Goal: Task Accomplishment & Management: Use online tool/utility

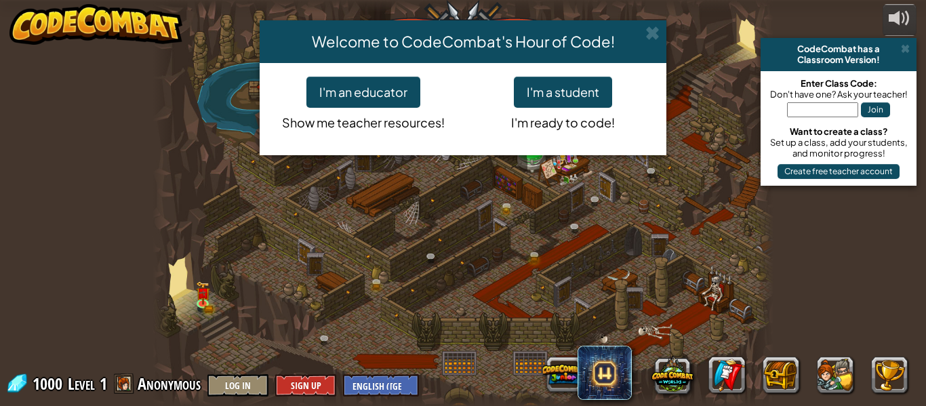
click at [830, 111] on div "Welcome to CodeCombat's Hour of Code! I'm an educator Show me teacher resources…" at bounding box center [463, 203] width 926 height 406
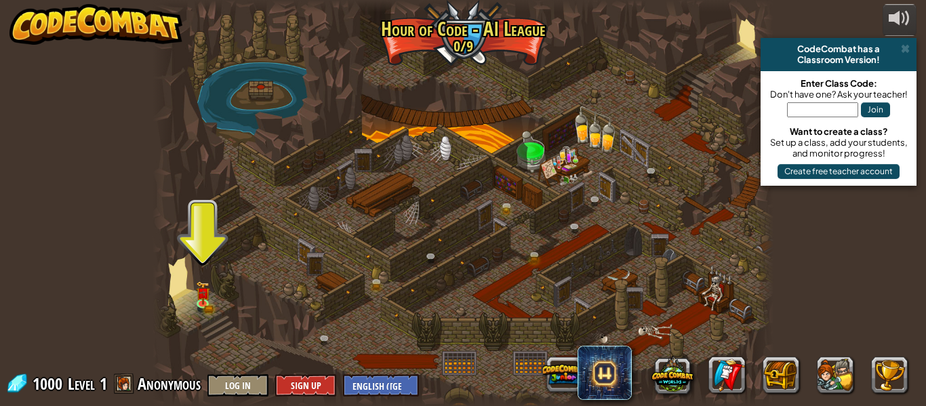
click at [844, 111] on input "text" at bounding box center [822, 109] width 71 height 15
type input "LazyBagCoin"
click at [884, 104] on button "Join" at bounding box center [875, 109] width 29 height 15
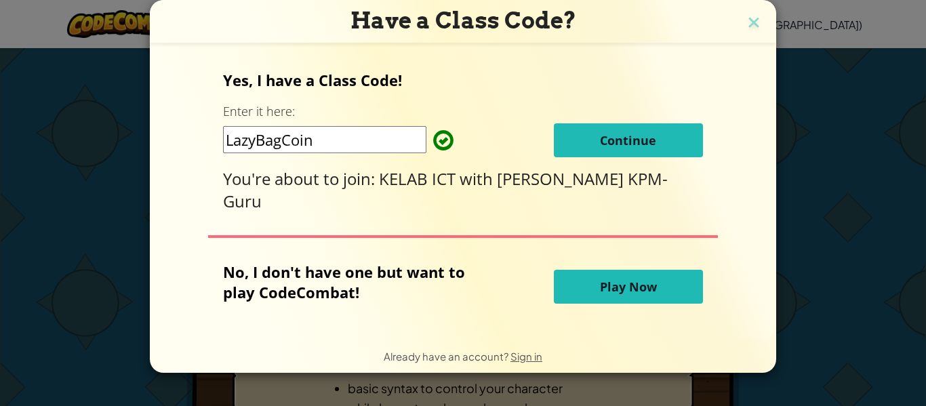
click at [632, 281] on span "Play Now" at bounding box center [628, 287] width 57 height 16
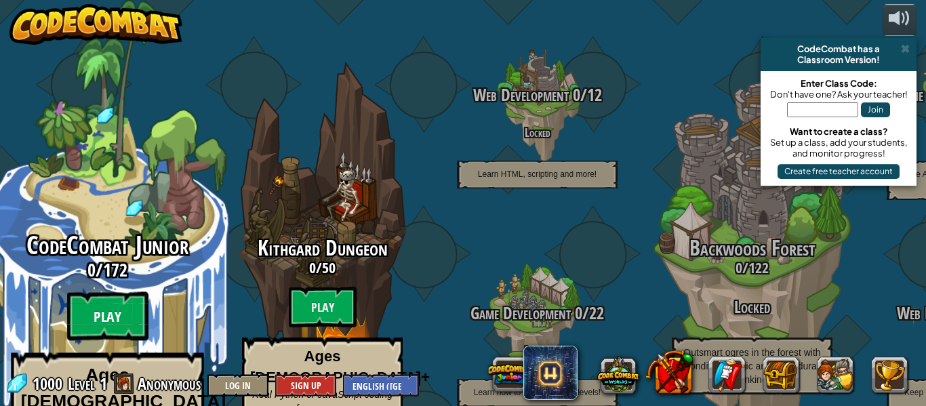
click at [114, 292] on btn "Play" at bounding box center [107, 316] width 81 height 49
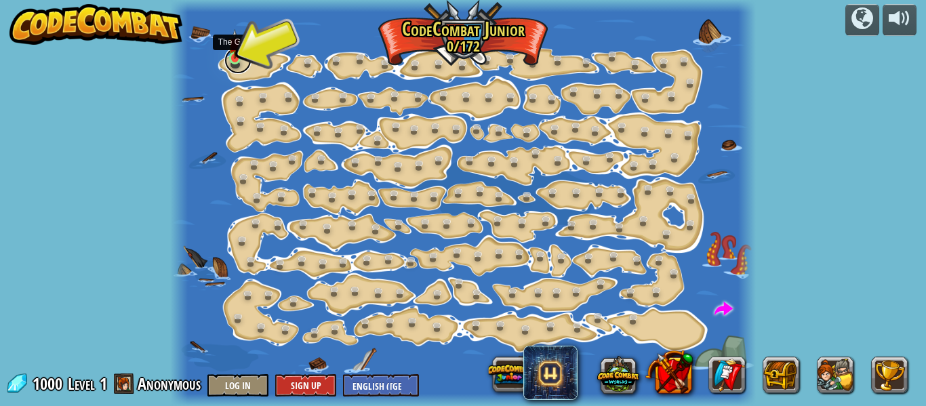
click at [231, 62] on link at bounding box center [237, 60] width 27 height 27
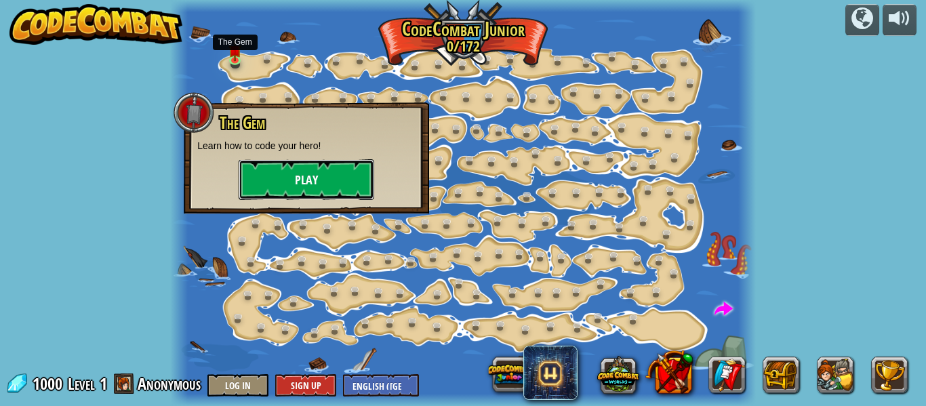
click at [302, 174] on button "Play" at bounding box center [307, 179] width 136 height 41
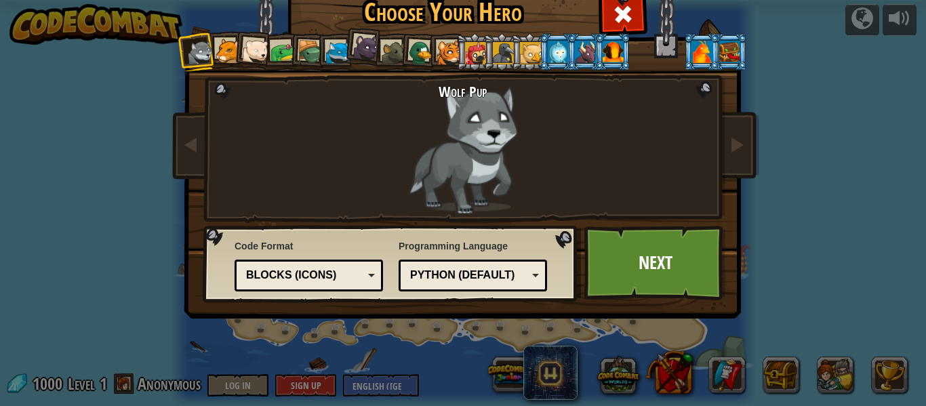
click at [312, 56] on div at bounding box center [311, 53] width 26 height 26
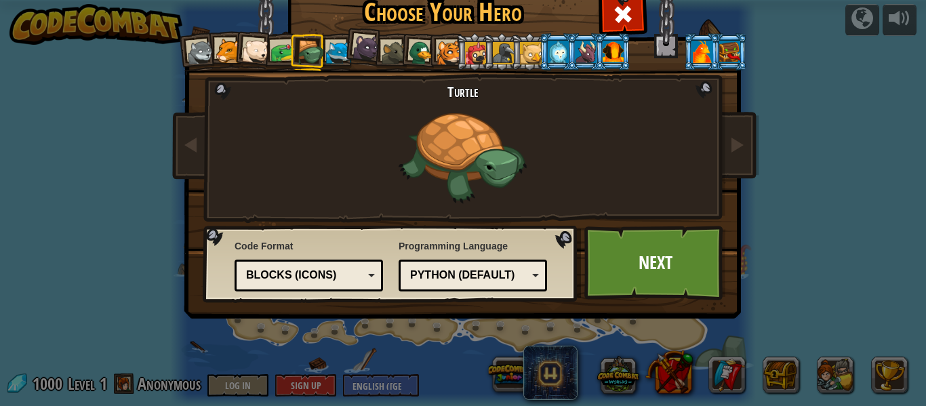
click at [283, 59] on div at bounding box center [283, 52] width 25 height 25
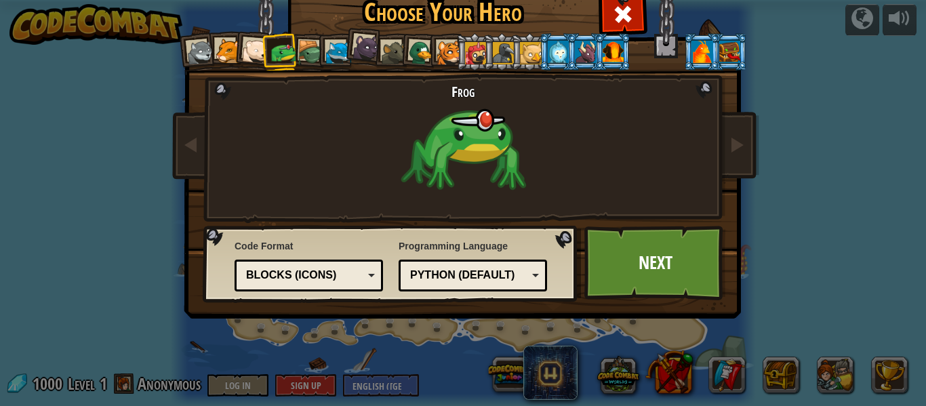
click at [369, 273] on div "Blocks (Icons)" at bounding box center [308, 275] width 131 height 21
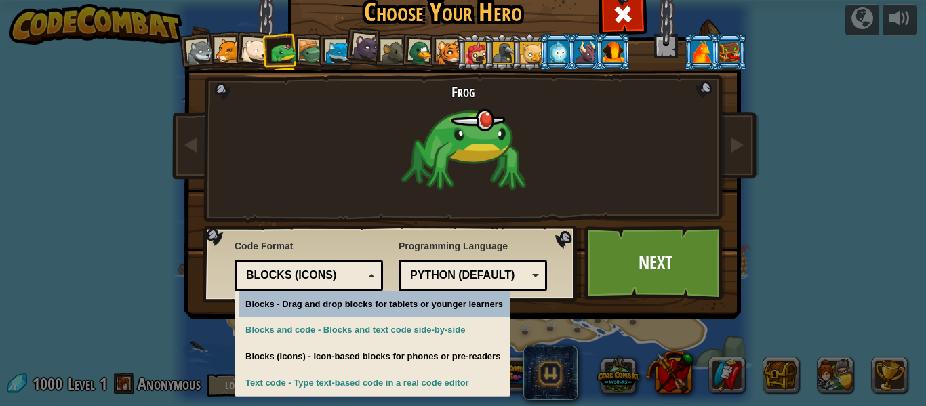
click at [361, 274] on div "Blocks (Icons)" at bounding box center [304, 276] width 117 height 16
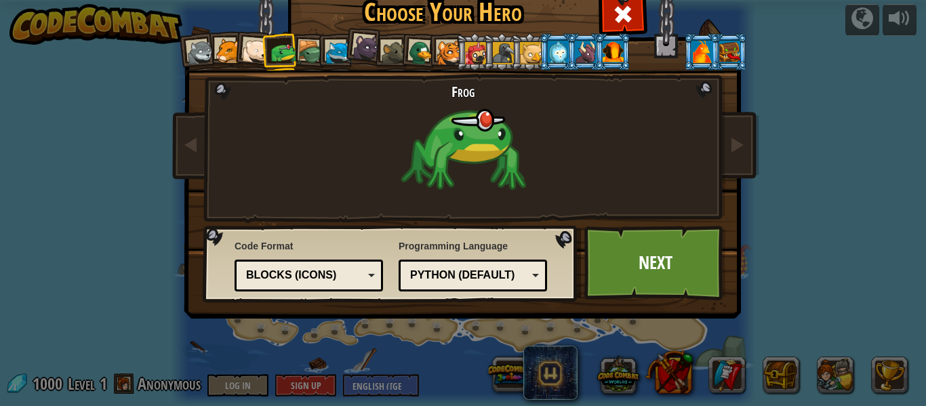
click at [189, 58] on div at bounding box center [200, 52] width 27 height 27
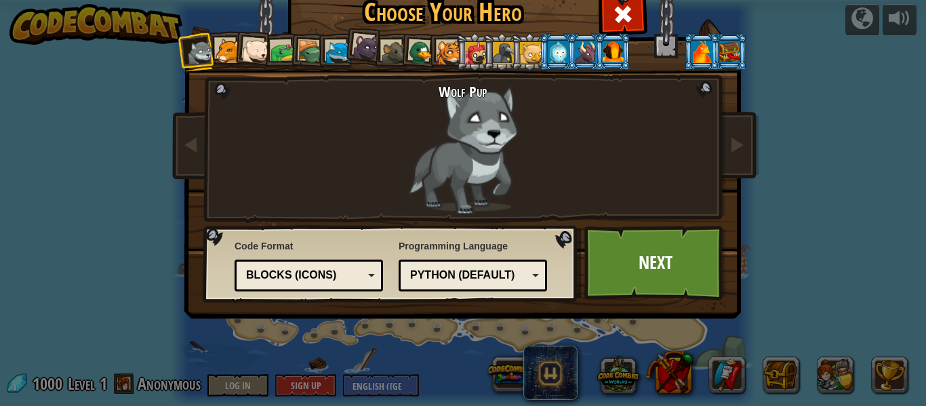
click at [216, 52] on div at bounding box center [228, 51] width 25 height 25
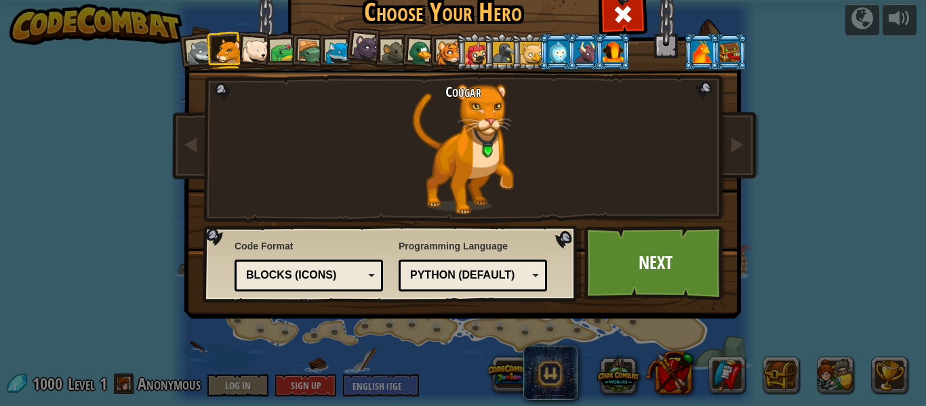
click at [331, 51] on div at bounding box center [338, 53] width 25 height 25
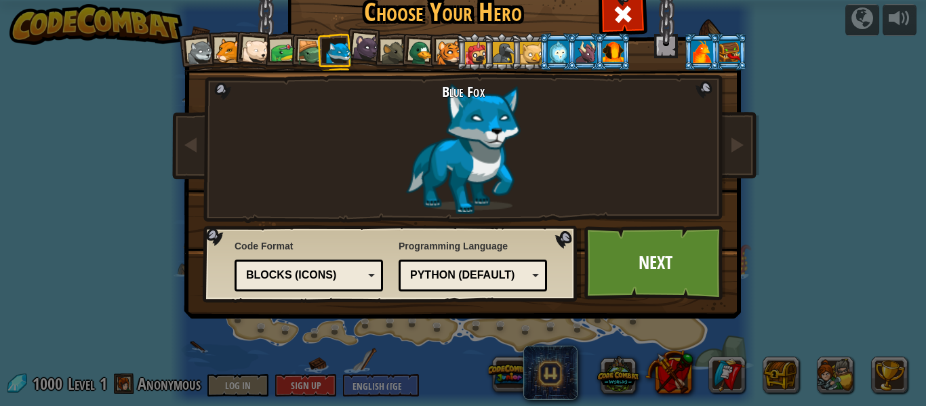
click at [358, 45] on div at bounding box center [366, 47] width 27 height 27
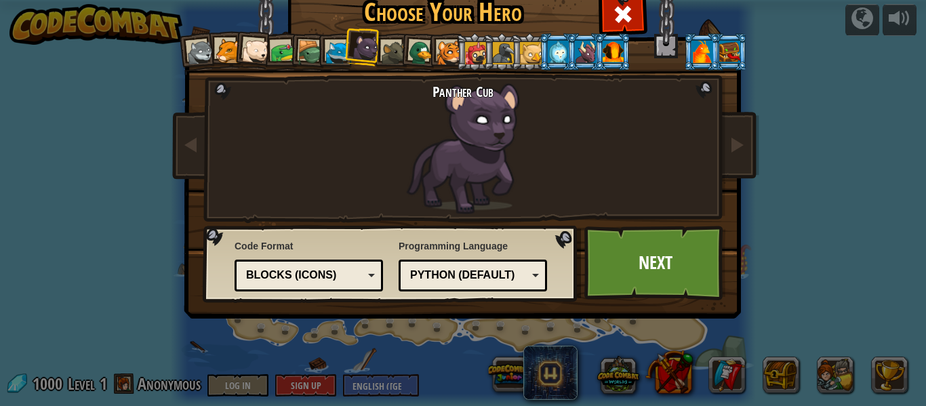
click at [505, 64] on div at bounding box center [504, 53] width 22 height 22
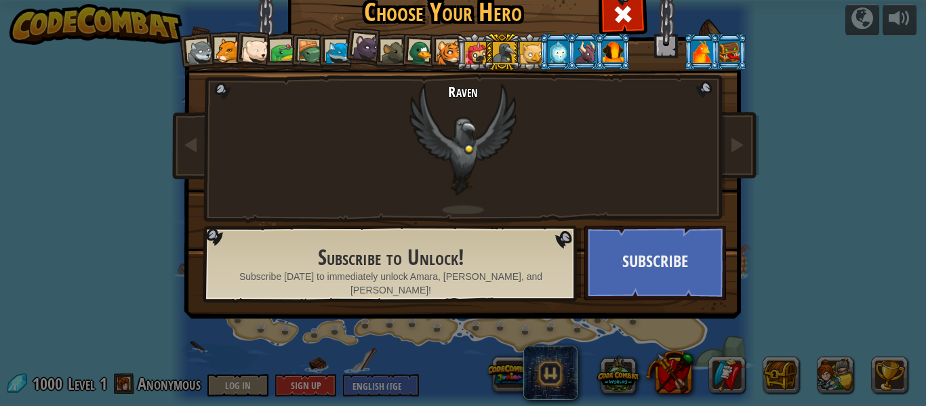
click at [623, 50] on div at bounding box center [613, 52] width 21 height 22
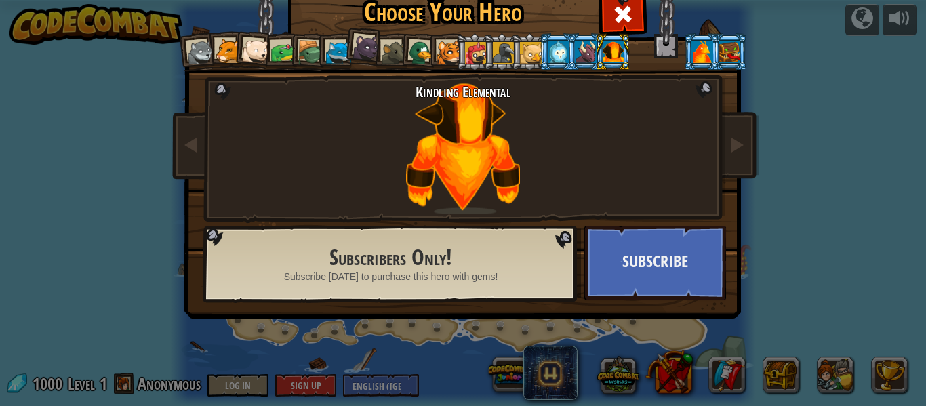
click at [500, 43] on div at bounding box center [504, 53] width 22 height 22
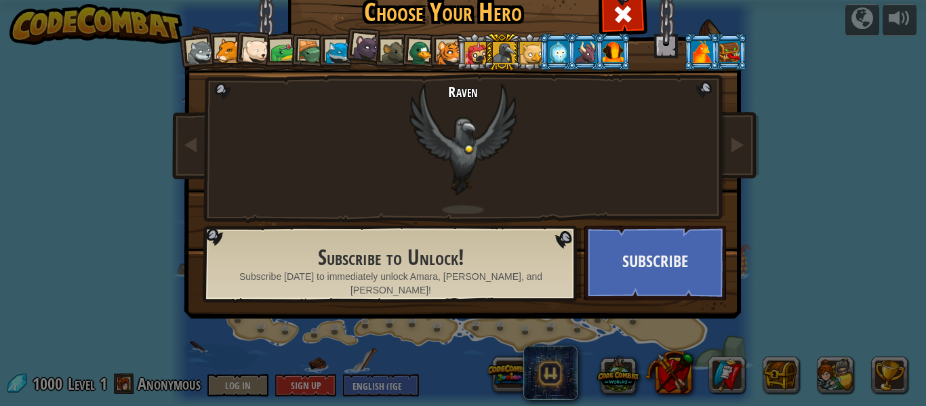
click at [422, 60] on div at bounding box center [421, 53] width 26 height 26
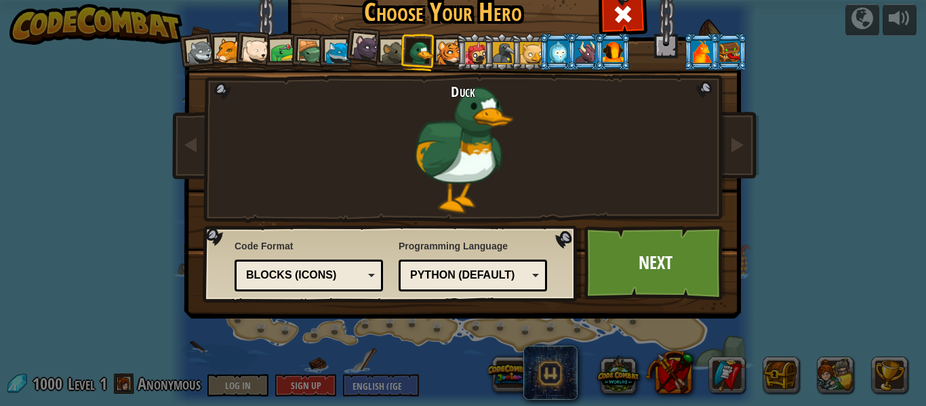
click at [441, 57] on div at bounding box center [449, 53] width 25 height 25
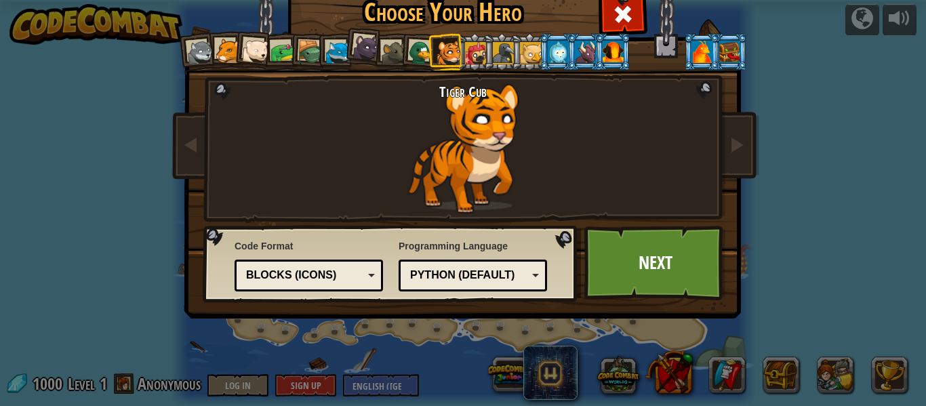
click at [433, 50] on li at bounding box center [447, 51] width 37 height 37
click at [421, 45] on div at bounding box center [421, 53] width 26 height 26
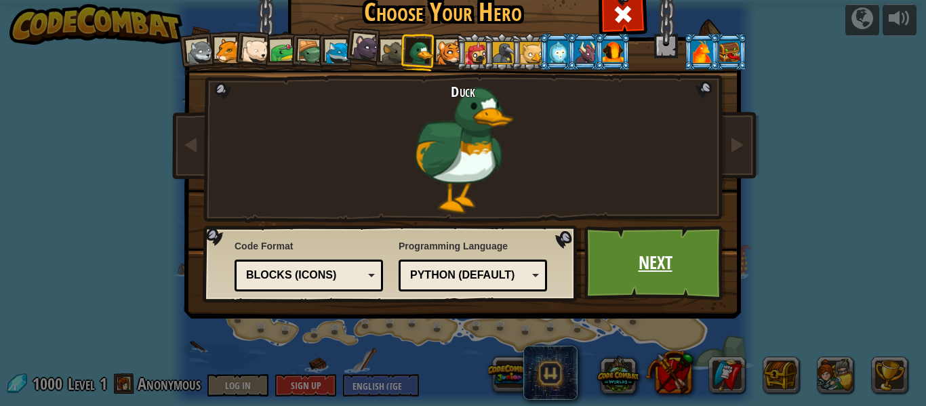
click at [631, 266] on link "Next" at bounding box center [656, 263] width 142 height 75
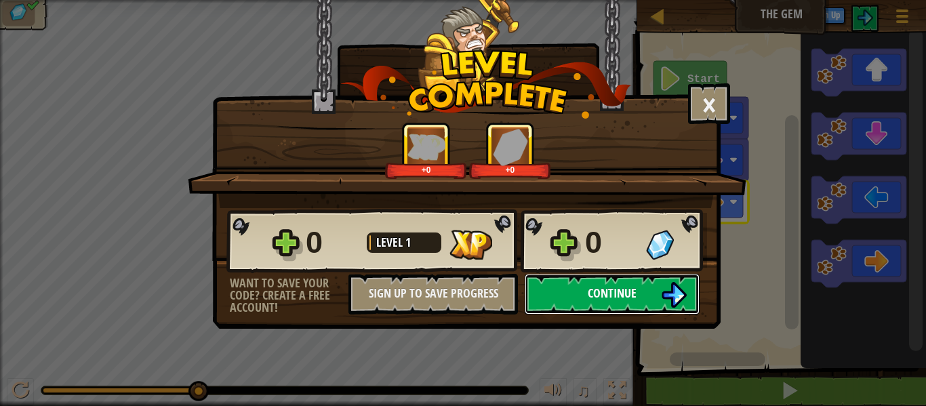
click at [658, 305] on button "Continue" at bounding box center [612, 294] width 175 height 41
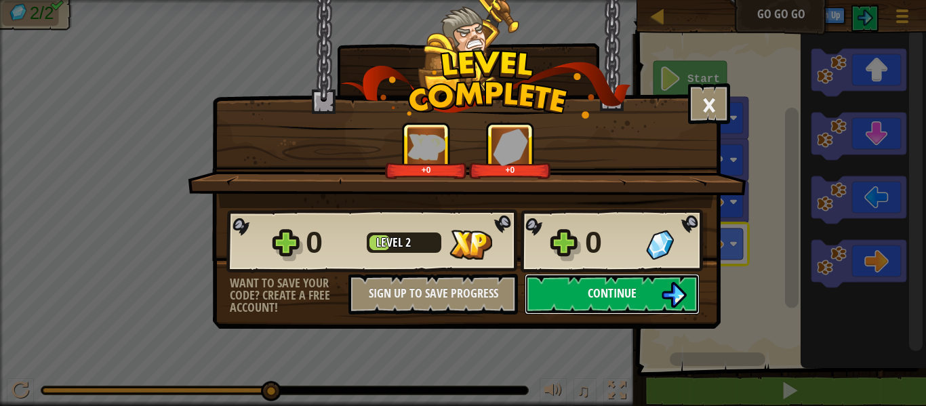
click at [654, 298] on button "Continue" at bounding box center [612, 294] width 175 height 41
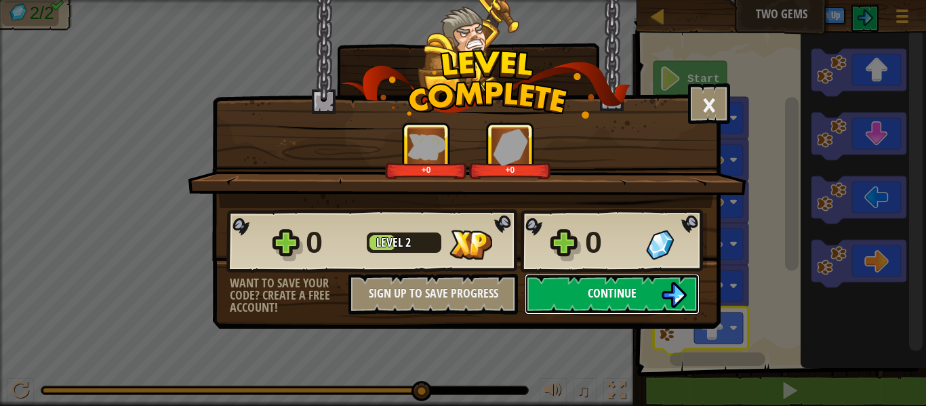
click at [637, 302] on button "Continue" at bounding box center [612, 294] width 175 height 41
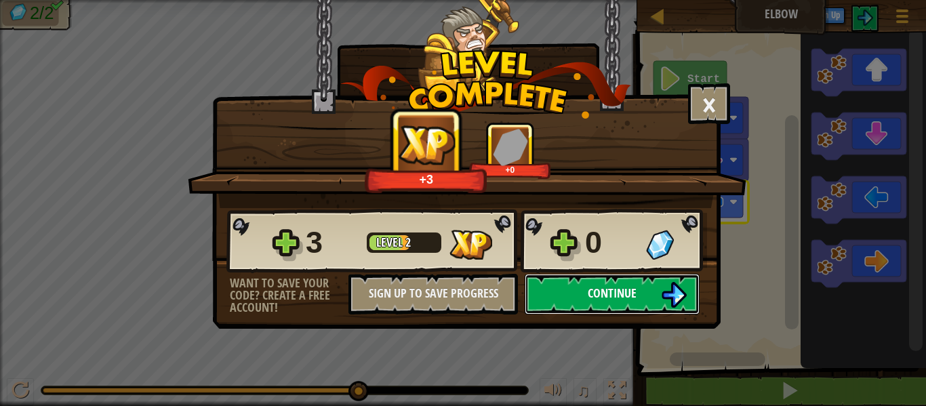
click at [654, 285] on button "Continue" at bounding box center [612, 294] width 175 height 41
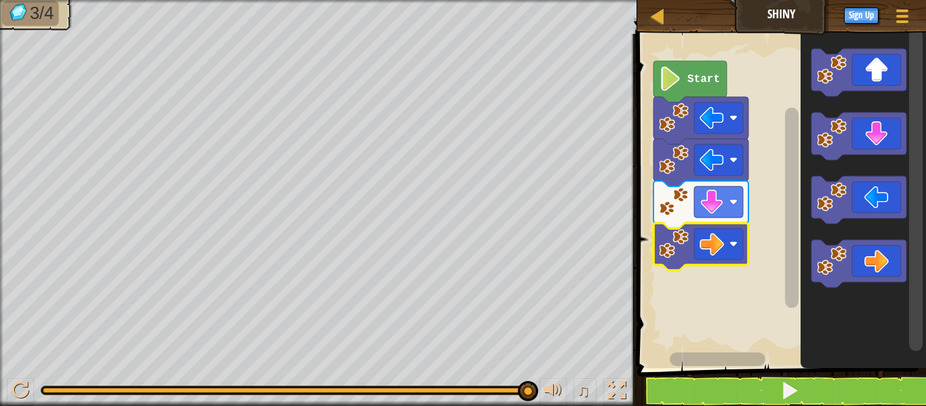
click at [730, 307] on rect "Blockly Workspace" at bounding box center [779, 197] width 293 height 341
click at [682, 213] on image "Blockly Workspace" at bounding box center [674, 202] width 30 height 30
click at [671, 250] on image "Blockly Workspace" at bounding box center [674, 244] width 30 height 30
click at [678, 247] on image "Blockly Workspace" at bounding box center [674, 244] width 30 height 30
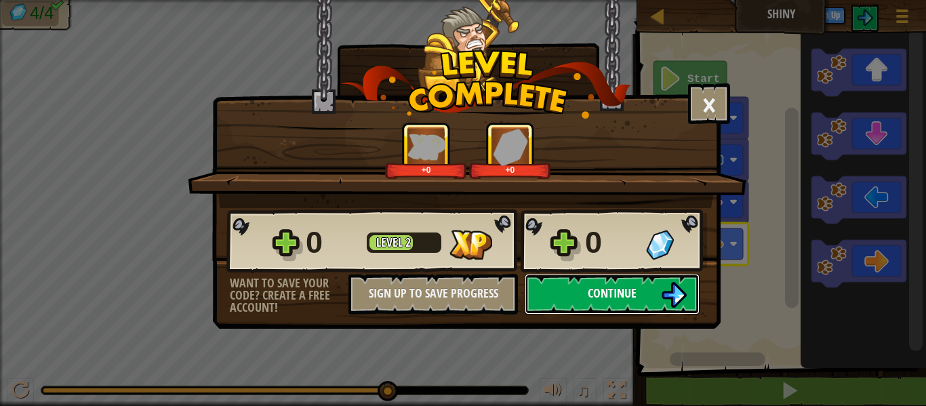
click at [640, 306] on button "Continue" at bounding box center [612, 294] width 175 height 41
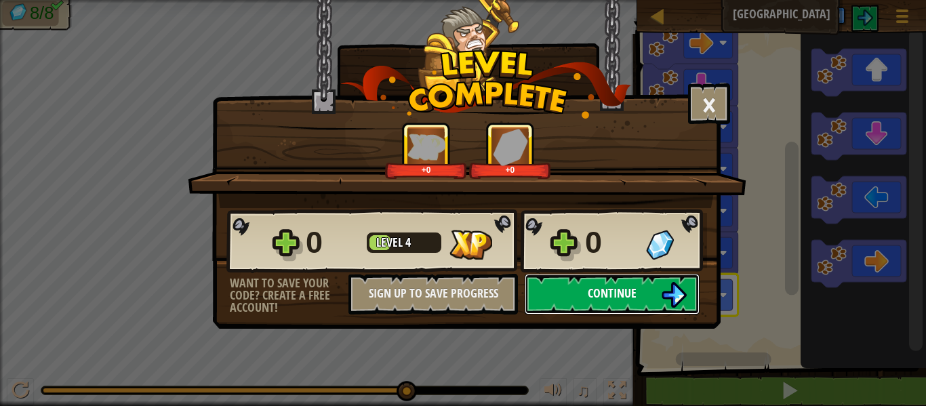
click at [661, 294] on button "Continue" at bounding box center [612, 294] width 175 height 41
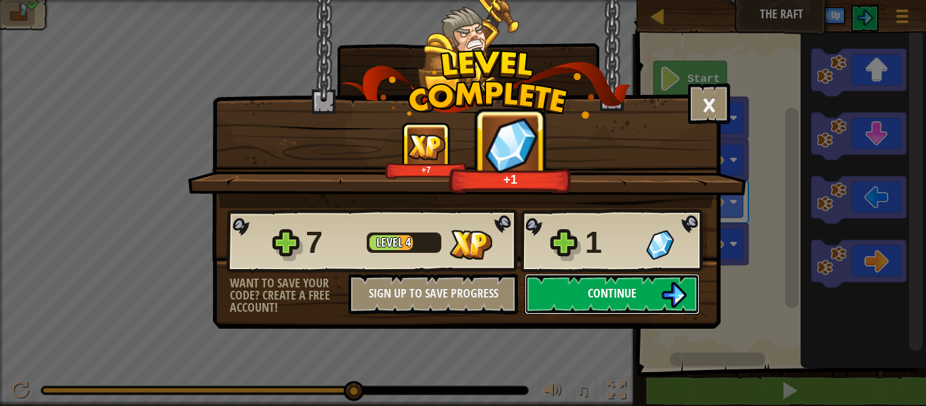
click at [620, 302] on button "Continue" at bounding box center [612, 294] width 175 height 41
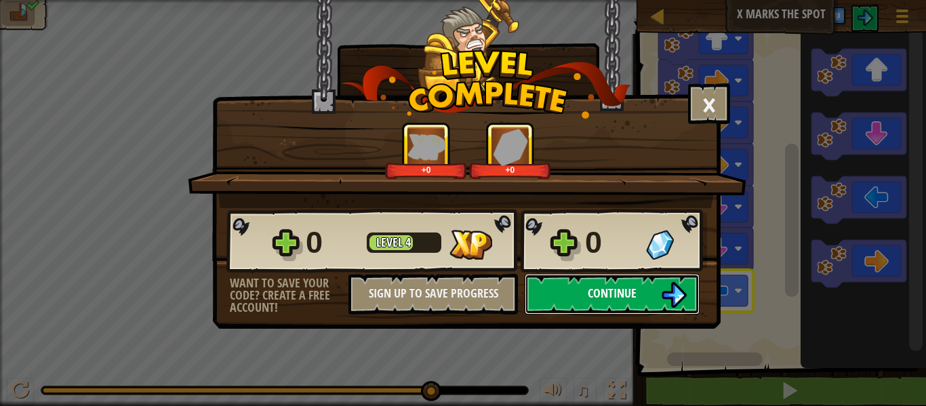
click at [661, 301] on img at bounding box center [674, 295] width 26 height 26
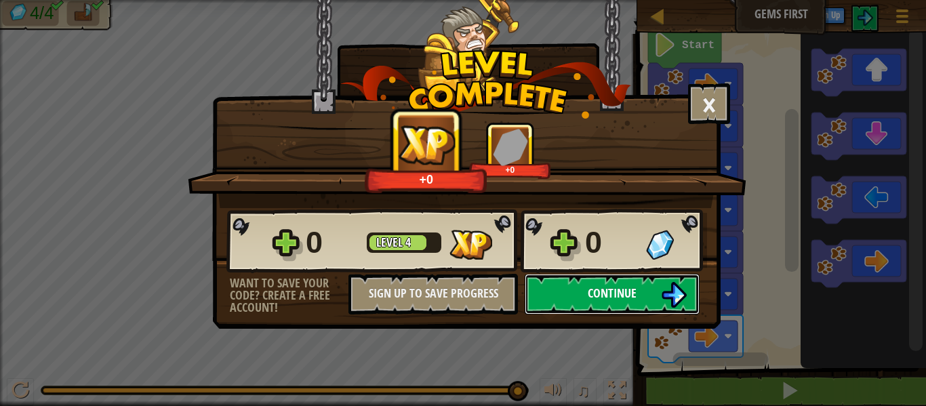
click at [665, 288] on img at bounding box center [674, 295] width 26 height 26
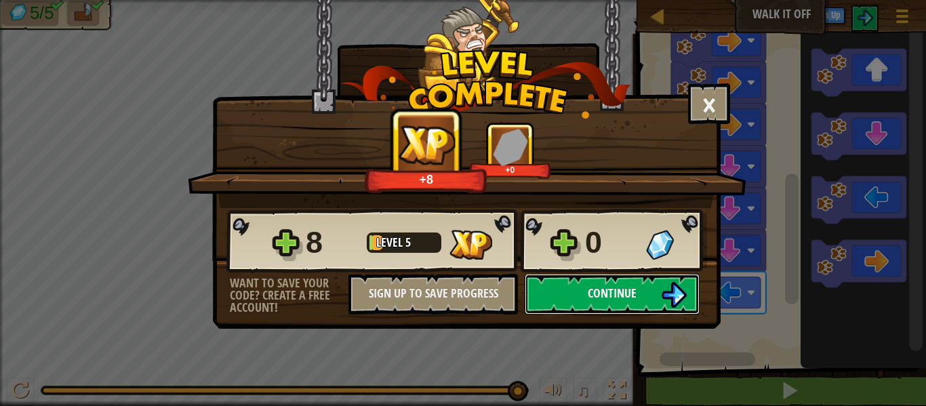
click at [641, 288] on button "Continue" at bounding box center [612, 294] width 175 height 41
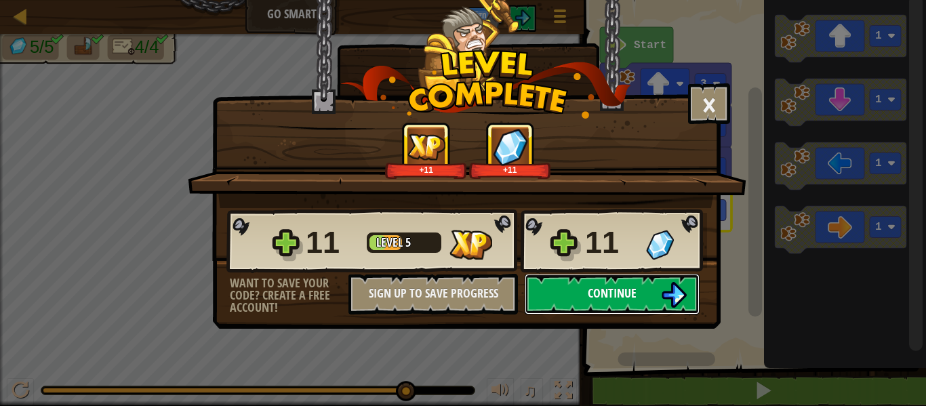
click at [626, 300] on span "Continue" at bounding box center [612, 293] width 49 height 17
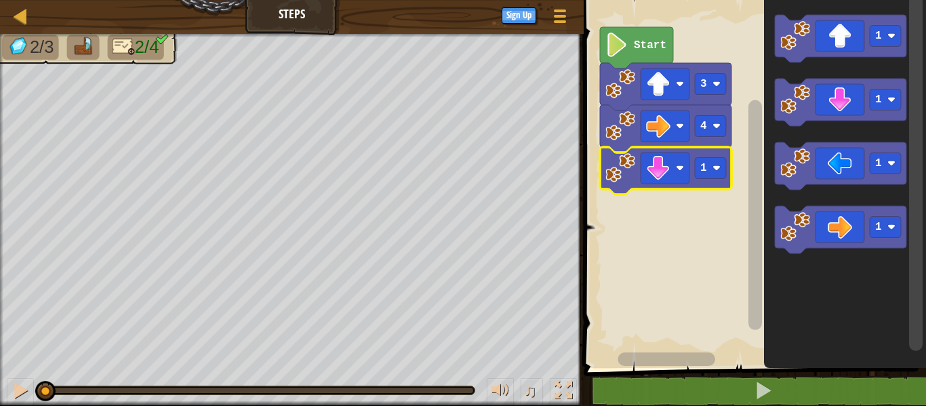
click at [716, 166] on image "Blockly Workspace" at bounding box center [717, 168] width 8 height 8
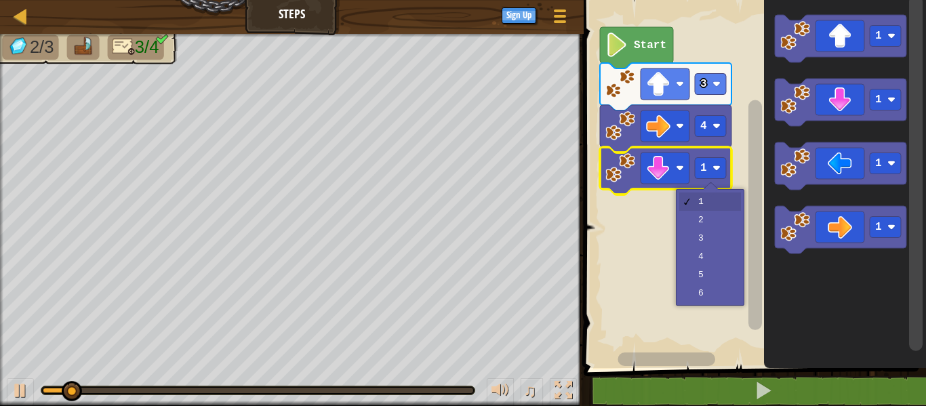
click at [725, 237] on rect "Blockly Workspace" at bounding box center [753, 180] width 347 height 375
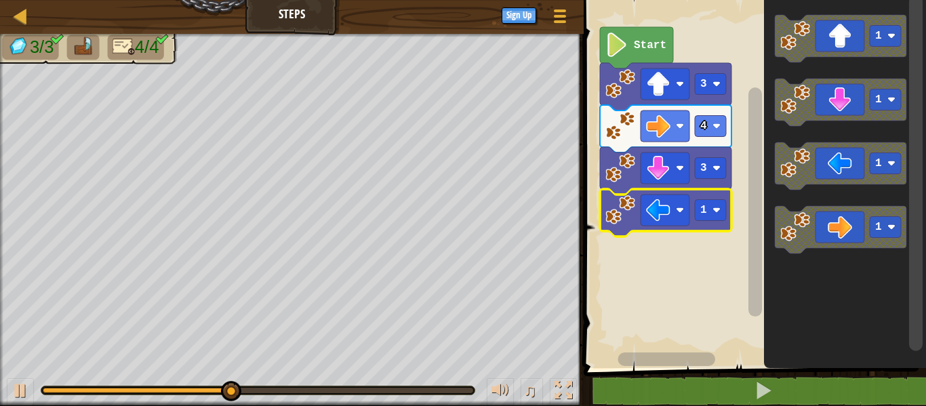
click at [707, 216] on text "1" at bounding box center [704, 210] width 7 height 12
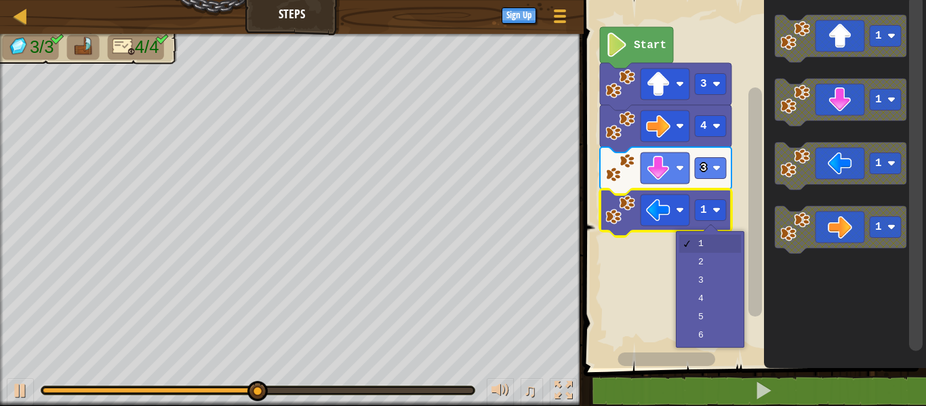
click at [719, 269] on rect "Blockly Workspace" at bounding box center [753, 180] width 347 height 375
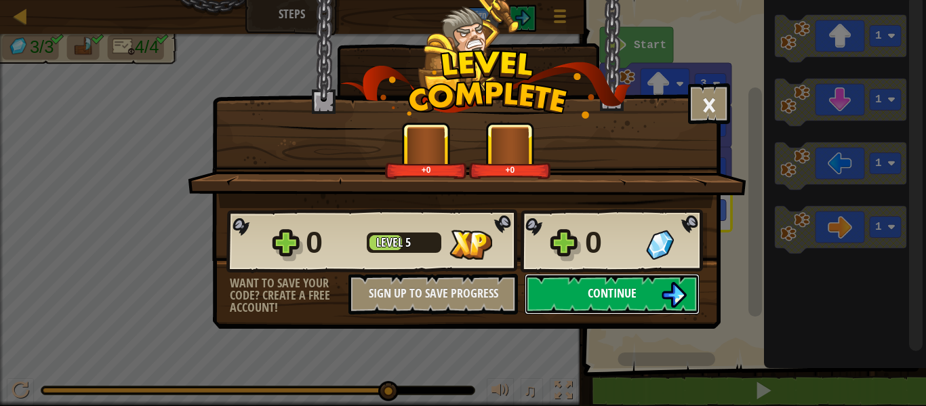
click at [669, 295] on img at bounding box center [674, 295] width 26 height 26
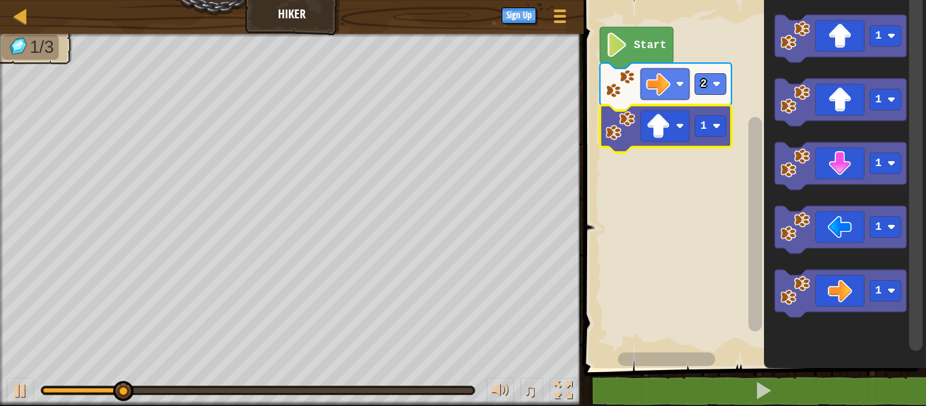
click at [720, 121] on rect "Blockly Workspace" at bounding box center [710, 126] width 31 height 21
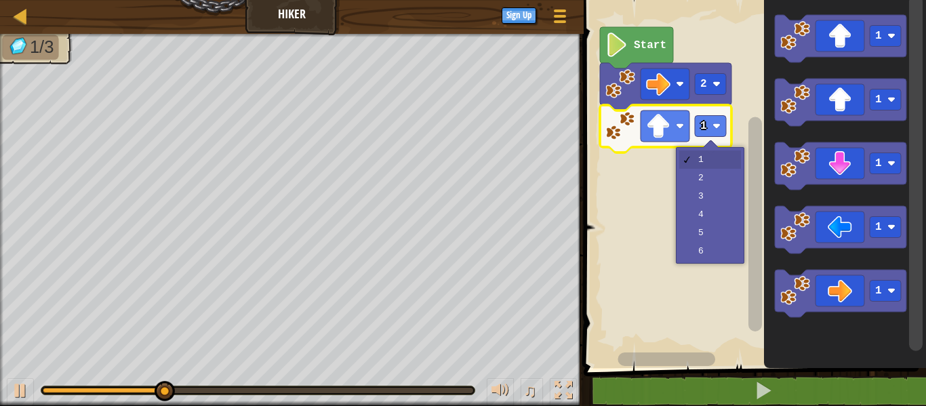
click at [720, 191] on rect "Blockly Workspace" at bounding box center [753, 180] width 347 height 375
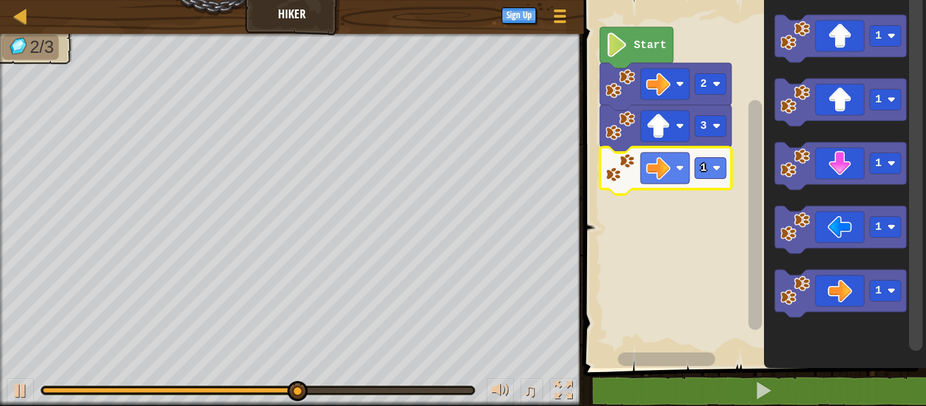
click at [713, 163] on rect "Blockly Workspace" at bounding box center [710, 168] width 31 height 21
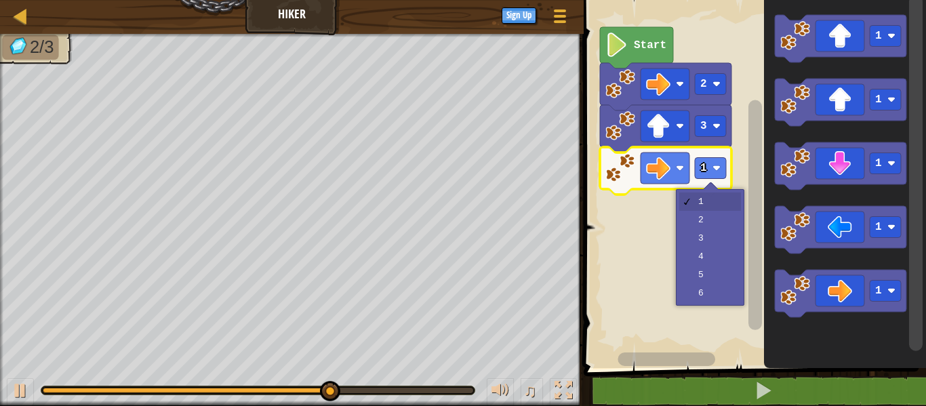
click at [715, 218] on rect "Blockly Workspace" at bounding box center [753, 180] width 347 height 375
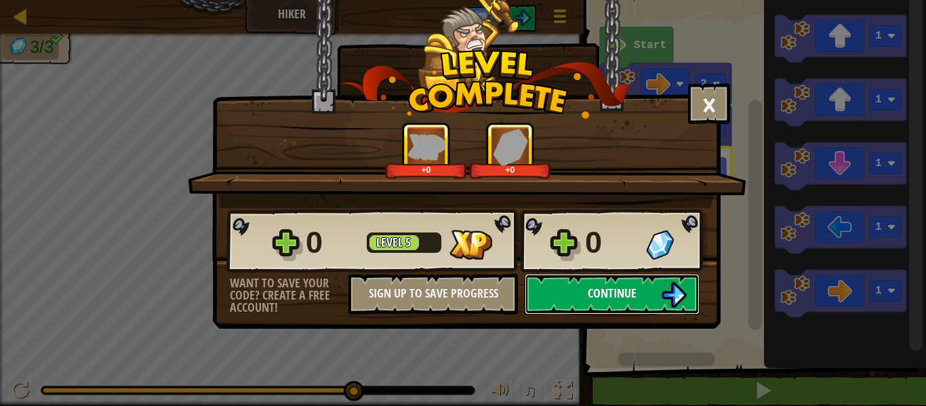
click at [621, 285] on span "Continue" at bounding box center [612, 293] width 49 height 17
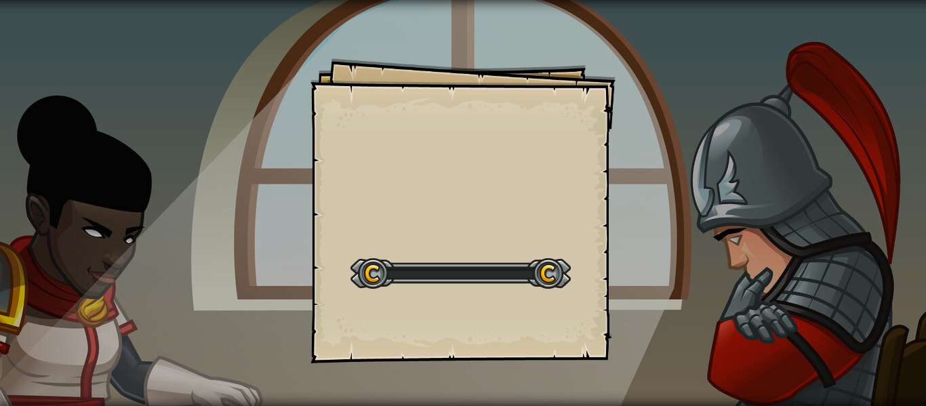
click at [417, 167] on div "Goals Start Level Error loading from server. Try refreshing the page. You'll ne…" at bounding box center [463, 210] width 305 height 305
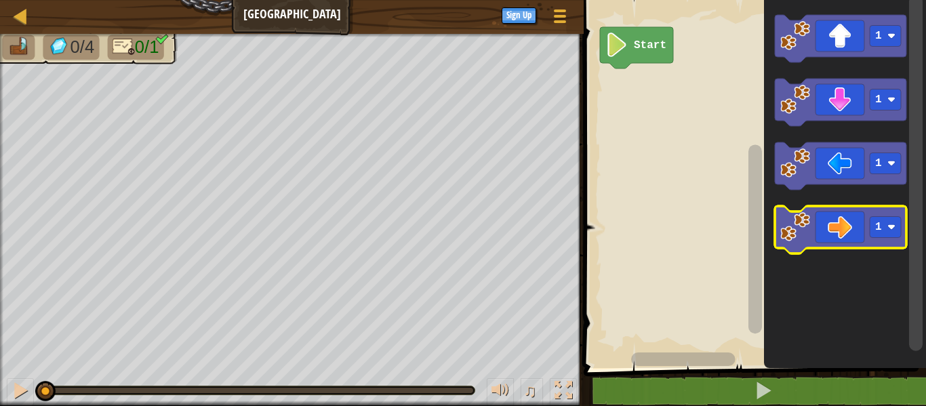
click at [897, 229] on rect "Blockly Workspace" at bounding box center [885, 227] width 31 height 21
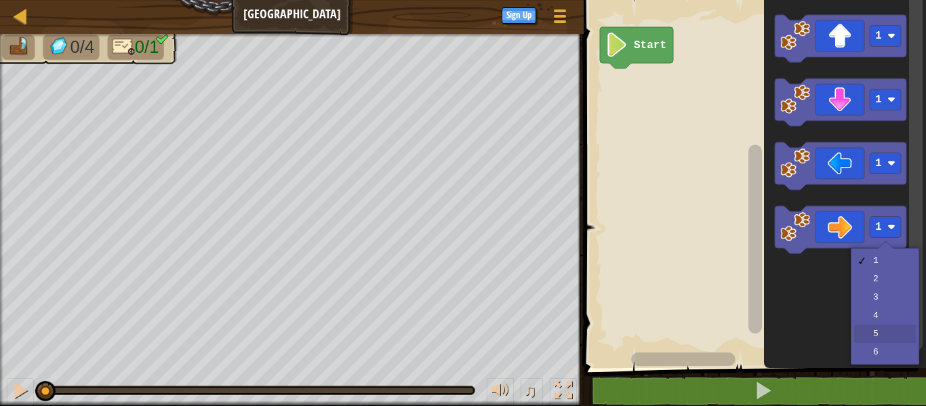
click at [899, 339] on icon "Blockly Workspace" at bounding box center [845, 180] width 162 height 375
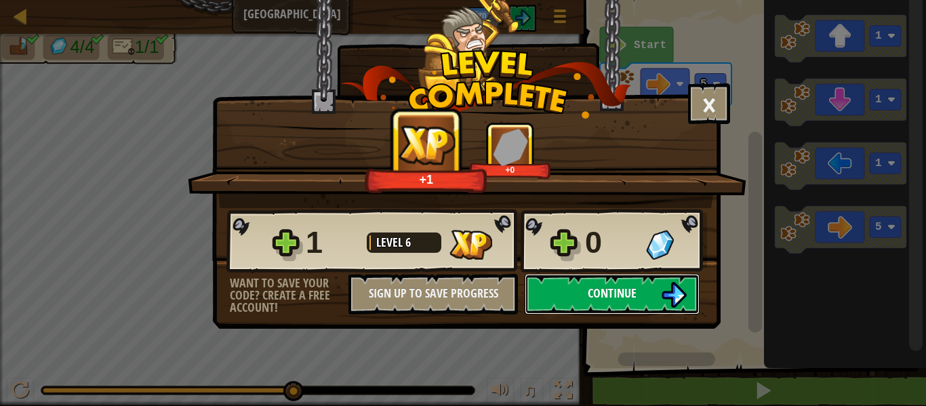
click at [672, 293] on img at bounding box center [674, 295] width 26 height 26
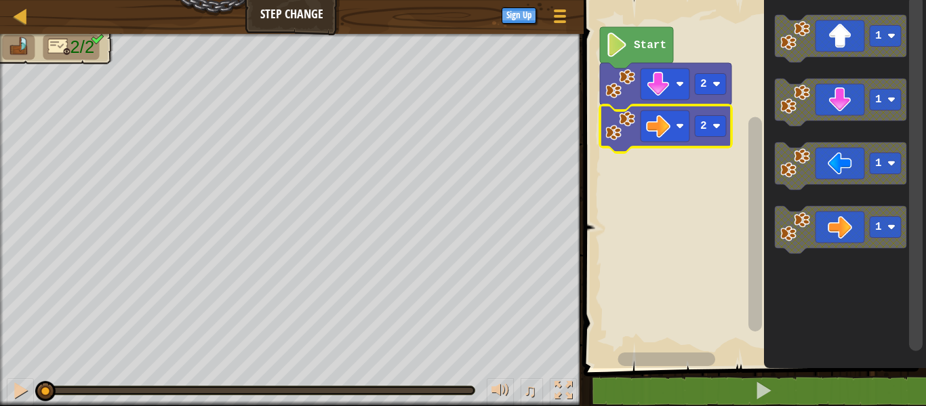
click at [715, 115] on icon "Blockly Workspace" at bounding box center [666, 128] width 132 height 47
click at [707, 125] on text "2" at bounding box center [704, 126] width 7 height 12
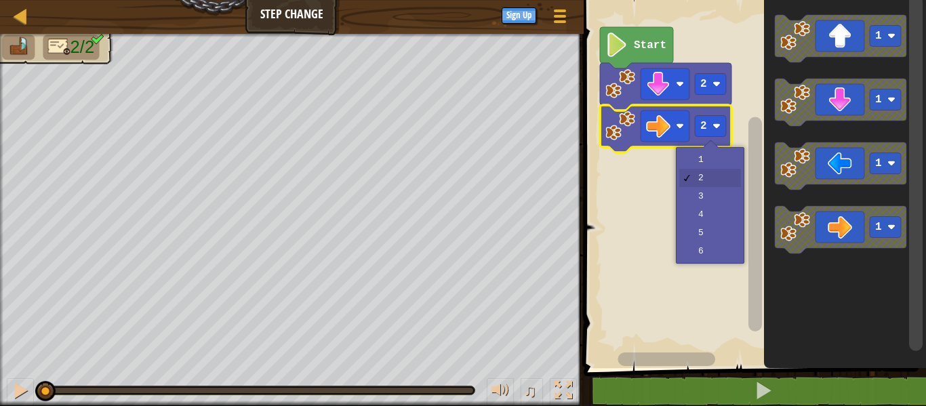
click at [724, 210] on rect "Blockly Workspace" at bounding box center [753, 180] width 347 height 375
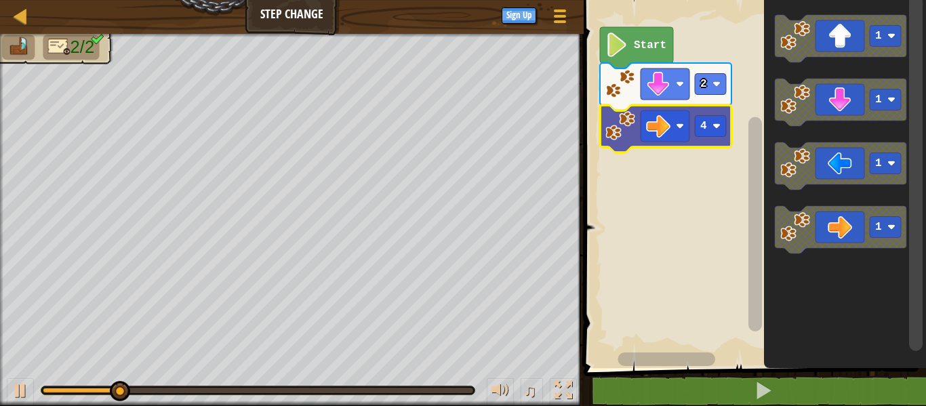
click at [709, 121] on rect "Blockly Workspace" at bounding box center [710, 126] width 31 height 21
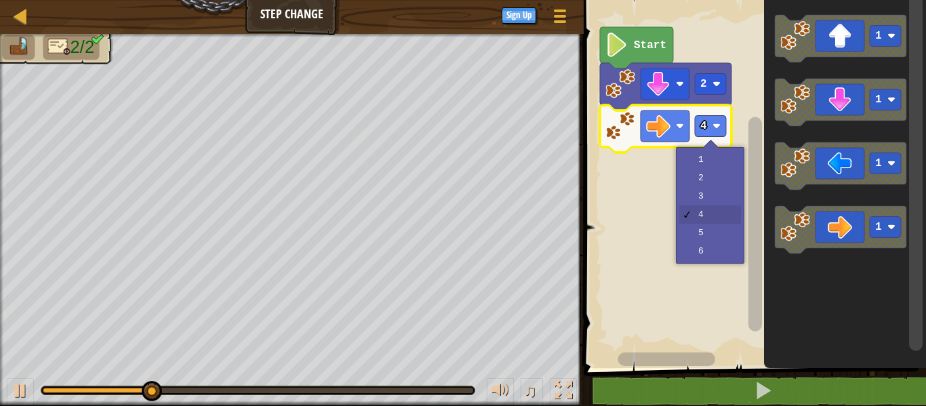
click at [734, 226] on rect "Blockly Workspace" at bounding box center [753, 180] width 347 height 375
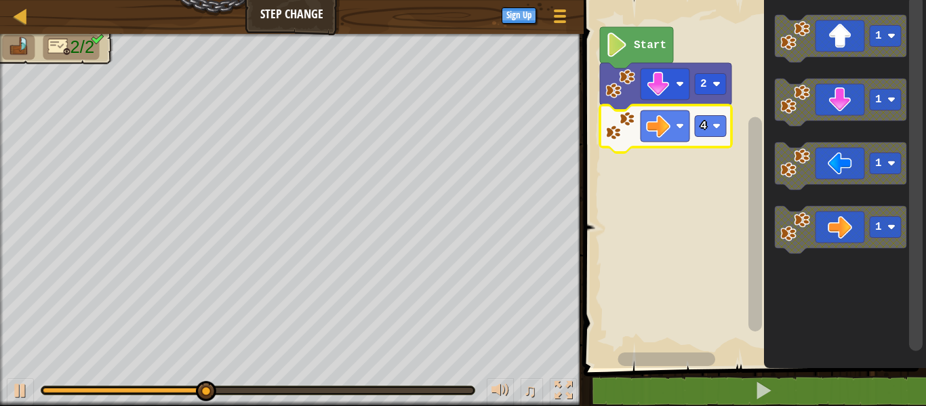
click at [709, 126] on rect "Blockly Workspace" at bounding box center [710, 126] width 31 height 21
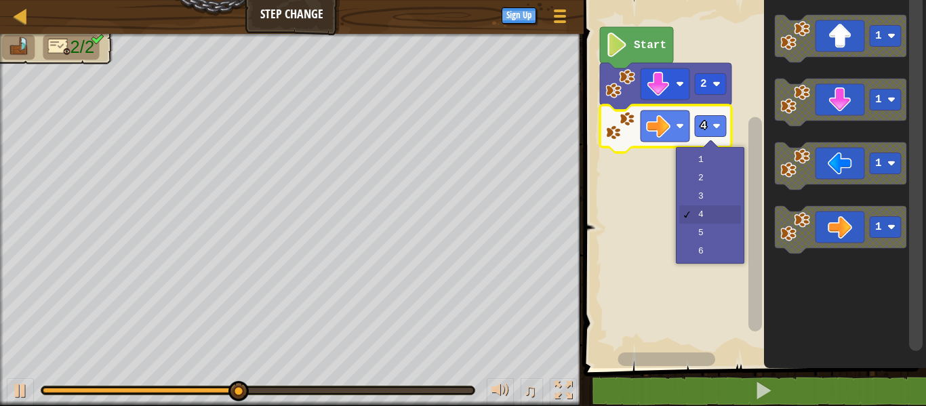
click at [724, 238] on rect "Blockly Workspace" at bounding box center [753, 180] width 347 height 375
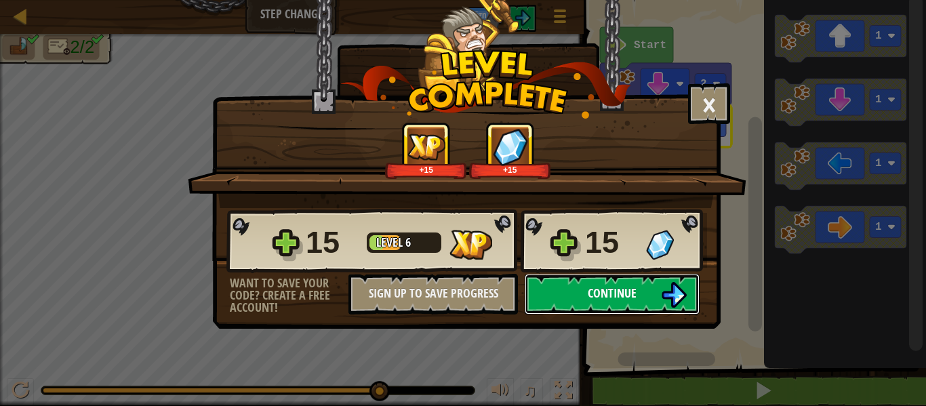
click at [654, 290] on button "Continue" at bounding box center [612, 294] width 175 height 41
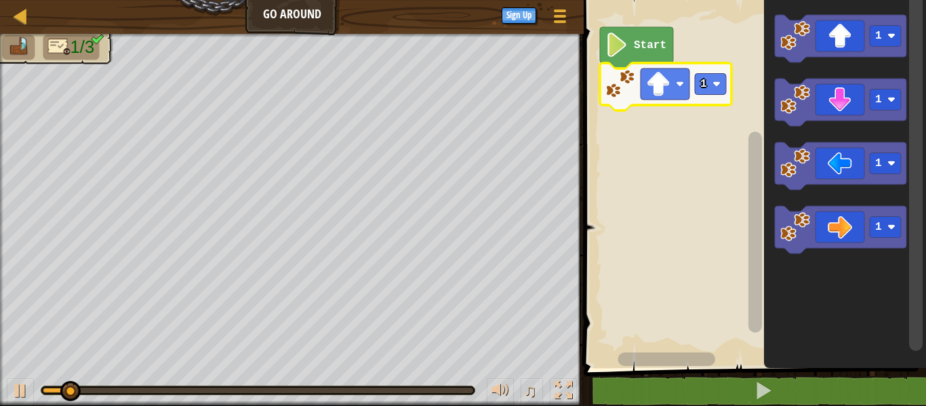
click at [721, 78] on rect "Blockly Workspace" at bounding box center [710, 84] width 31 height 21
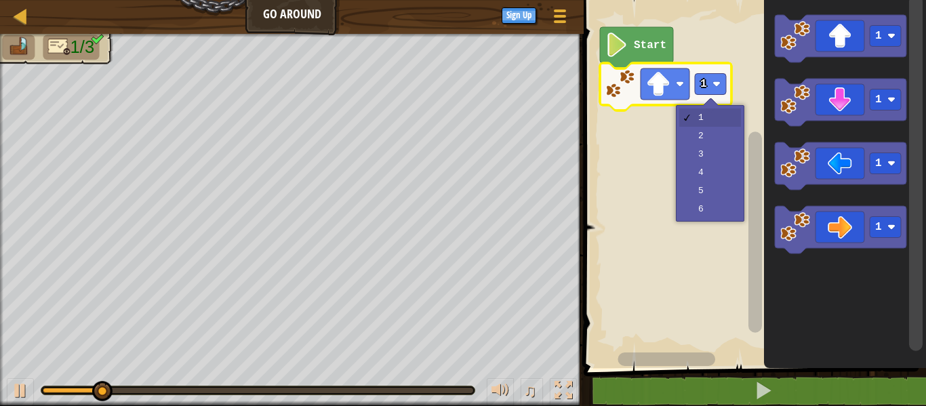
click at [717, 134] on rect "Blockly Workspace" at bounding box center [753, 180] width 347 height 375
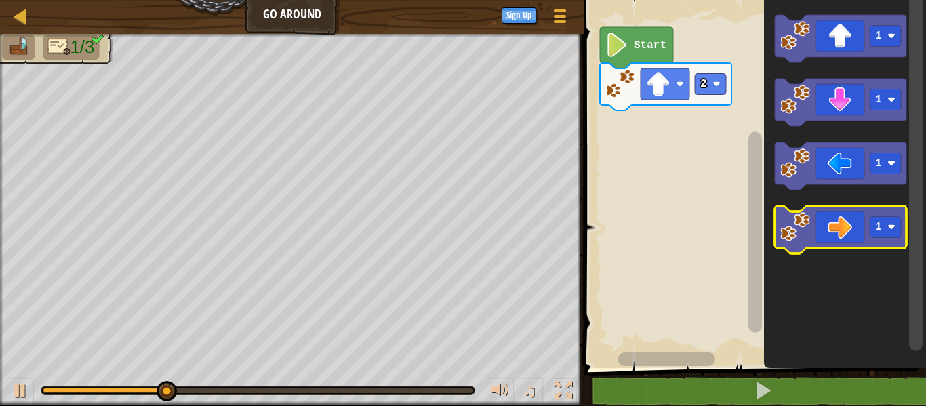
click at [879, 225] on text "1" at bounding box center [878, 227] width 7 height 12
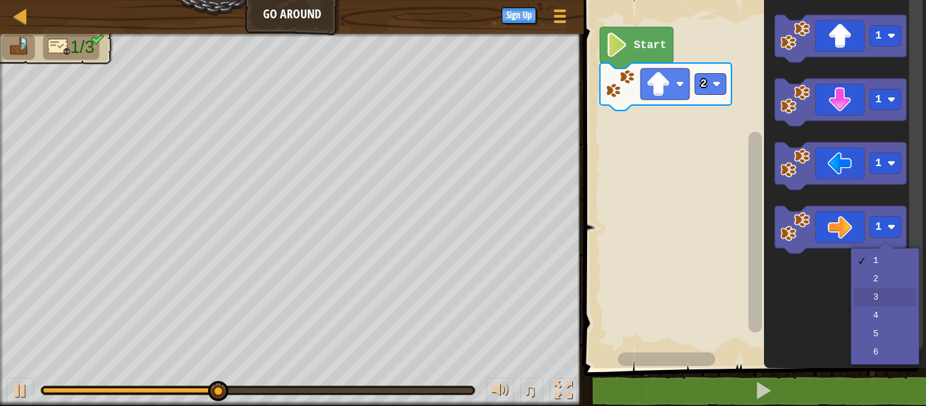
click at [892, 297] on icon "Blockly Workspace" at bounding box center [845, 180] width 162 height 375
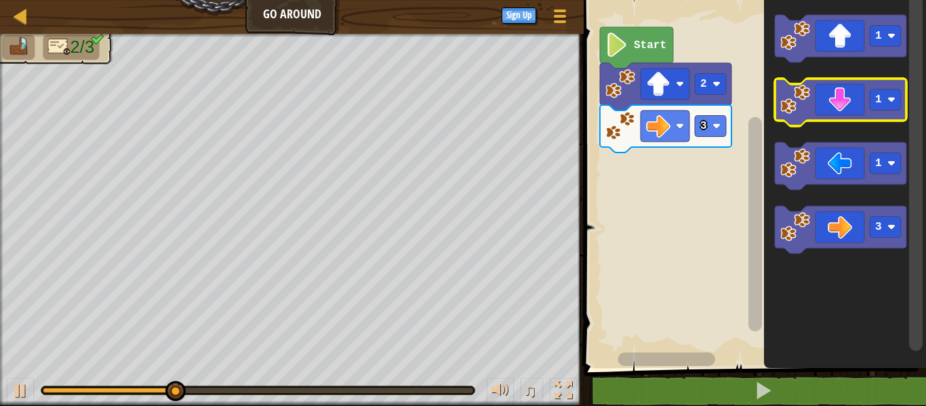
click at [896, 106] on rect "Blockly Workspace" at bounding box center [885, 100] width 31 height 21
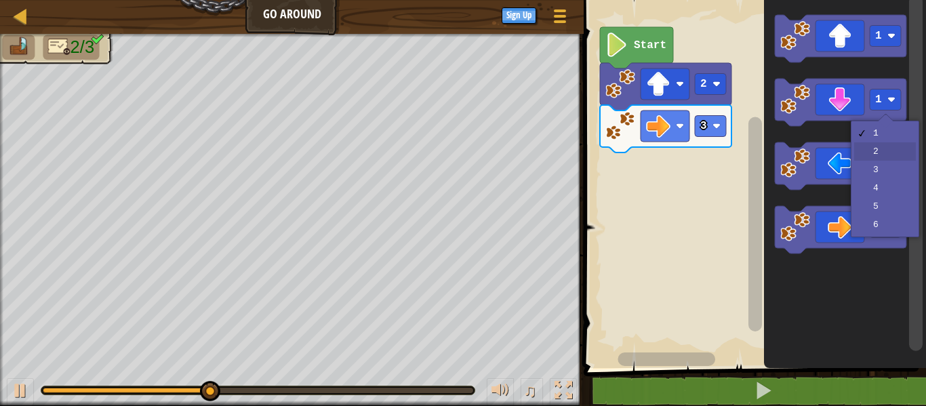
click at [888, 156] on rect "Blockly Workspace" at bounding box center [885, 163] width 31 height 21
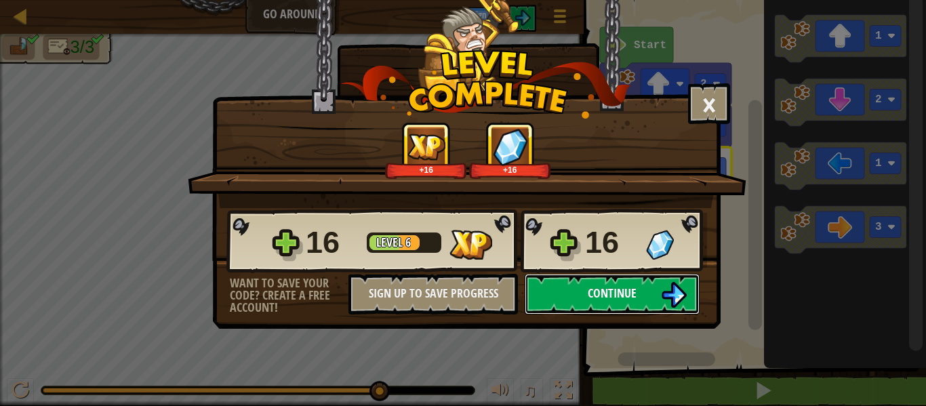
click at [631, 288] on span "Continue" at bounding box center [612, 293] width 49 height 17
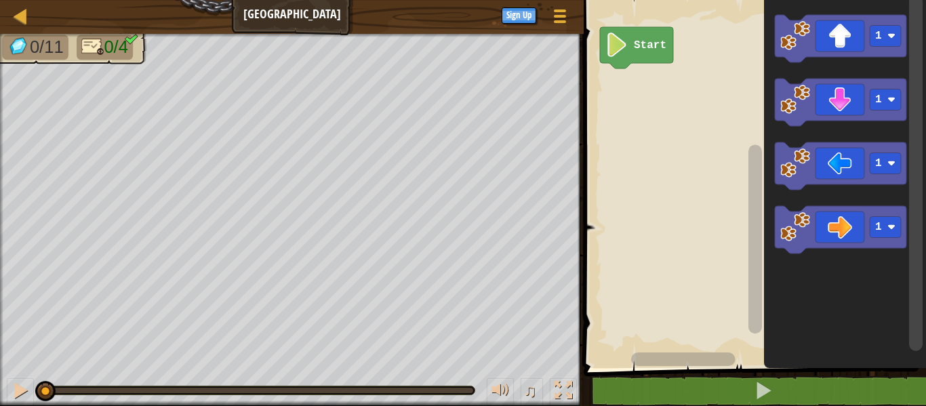
click at [894, 37] on image "Blockly Workspace" at bounding box center [892, 36] width 8 height 8
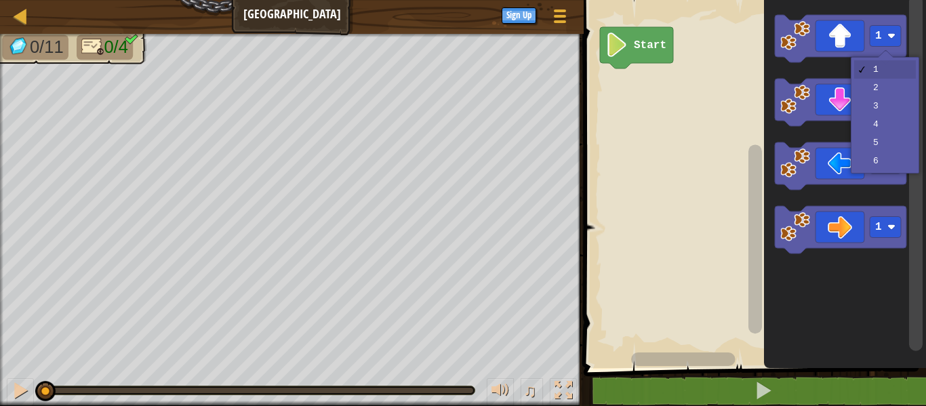
click at [892, 106] on rect "Blockly Workspace" at bounding box center [885, 100] width 31 height 21
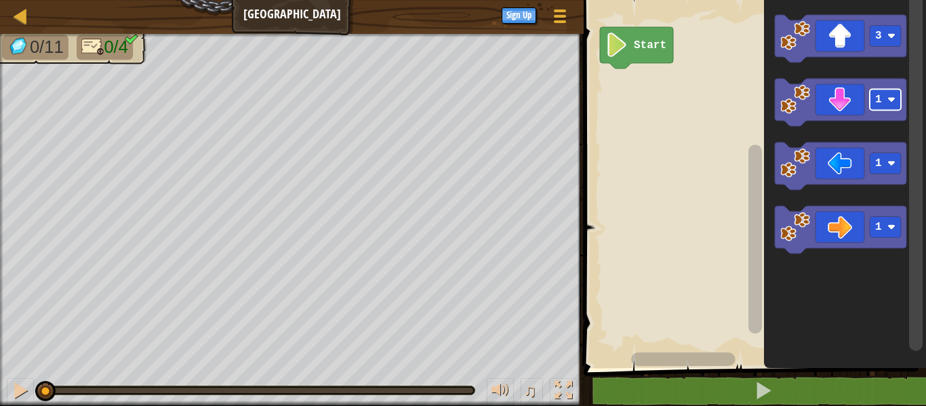
click at [893, 230] on image "Blockly Workspace" at bounding box center [892, 227] width 8 height 8
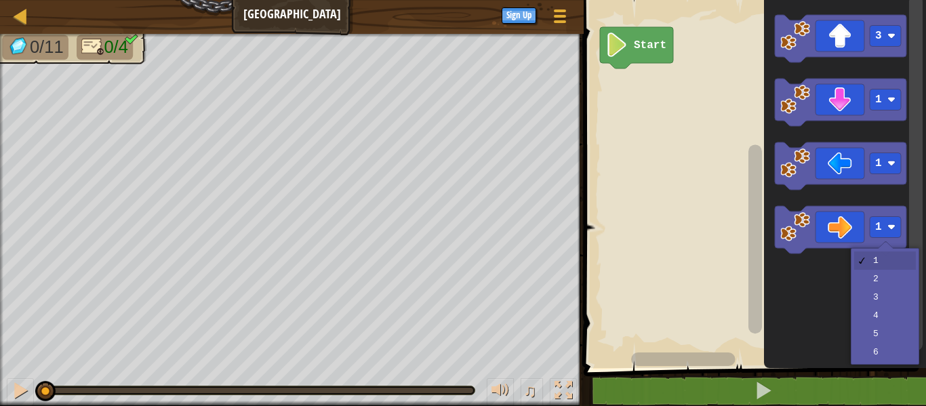
click at [897, 298] on icon "Blockly Workspace" at bounding box center [845, 180] width 162 height 375
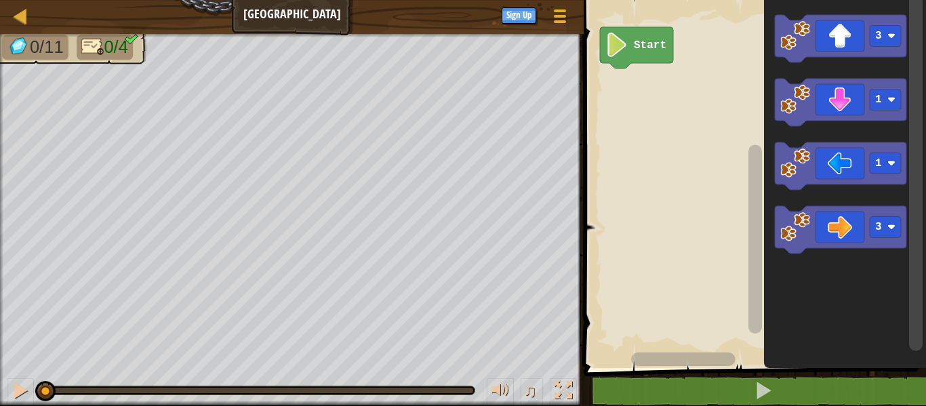
click at [890, 96] on image "Blockly Workspace" at bounding box center [892, 100] width 8 height 8
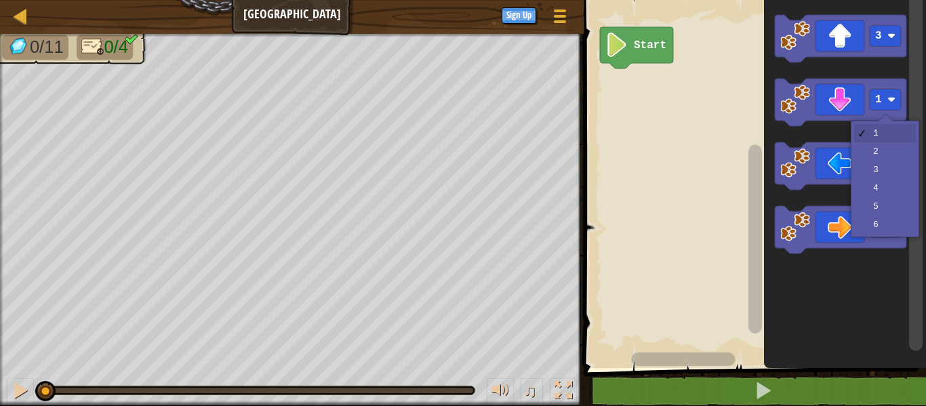
click at [896, 170] on rect "Blockly Workspace" at bounding box center [885, 163] width 31 height 21
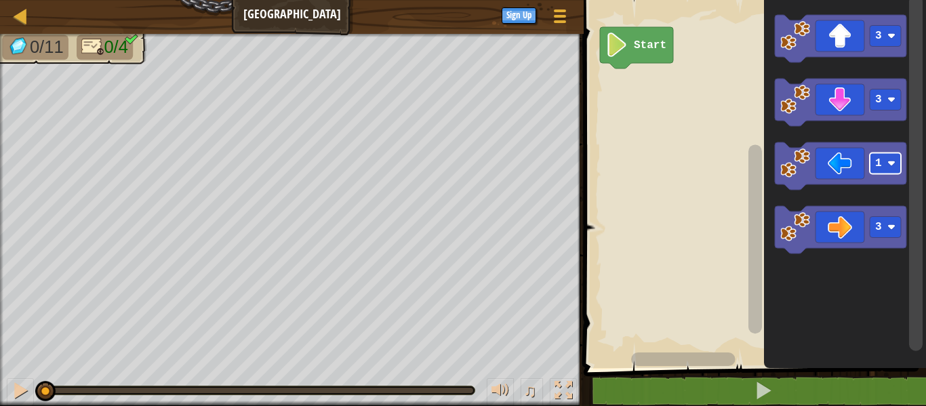
click at [888, 162] on image "Blockly Workspace" at bounding box center [892, 163] width 8 height 8
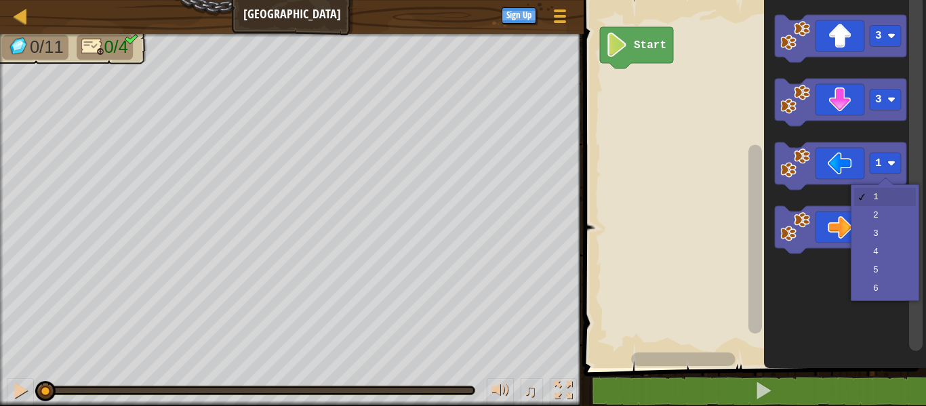
click at [895, 219] on rect "Blockly Workspace" at bounding box center [885, 227] width 31 height 21
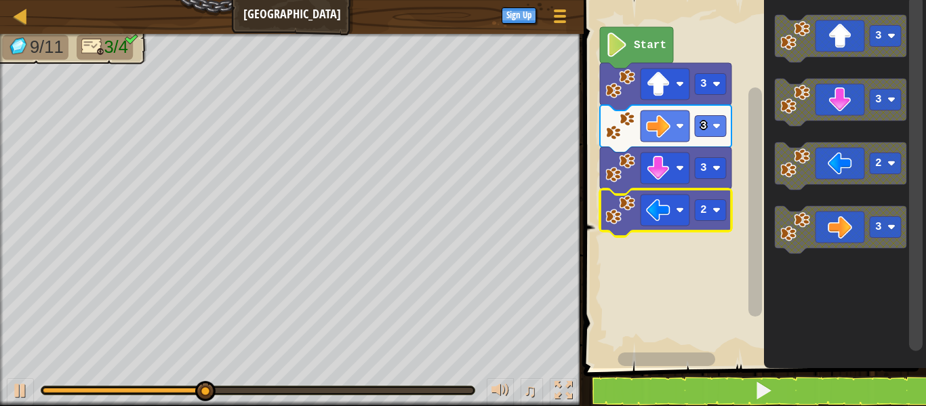
click at [655, 209] on rect "Blockly Workspace" at bounding box center [753, 180] width 347 height 375
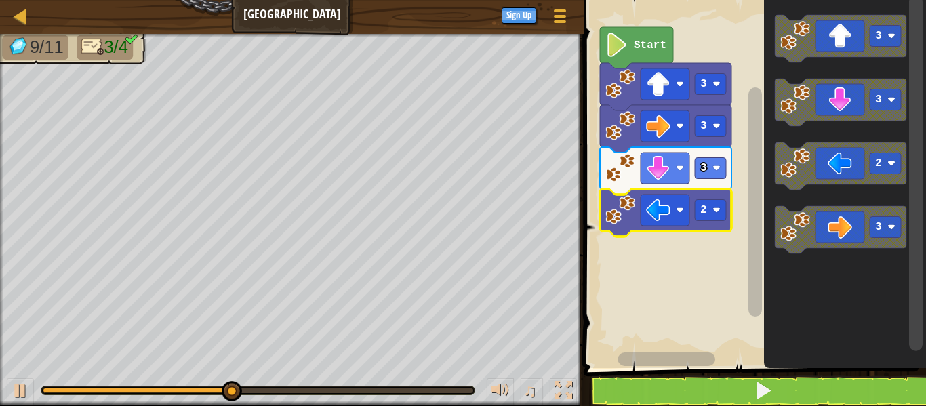
click at [666, 267] on rect "Blockly Workspace" at bounding box center [753, 180] width 347 height 375
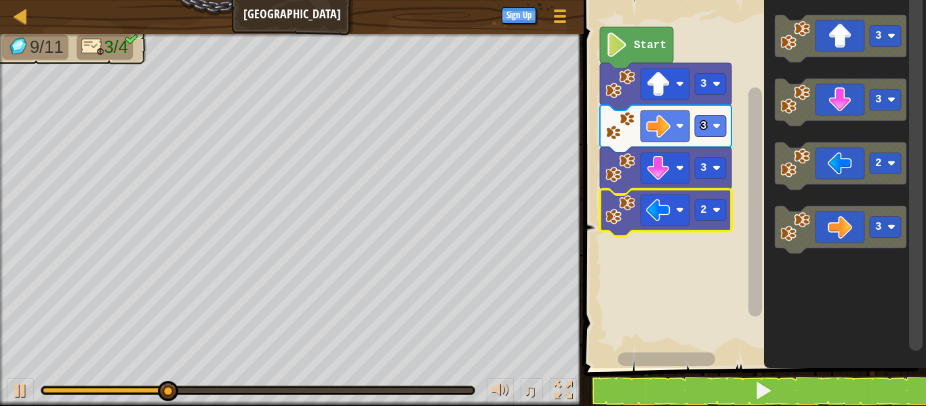
click at [649, 245] on rect "Blockly Workspace" at bounding box center [753, 180] width 347 height 375
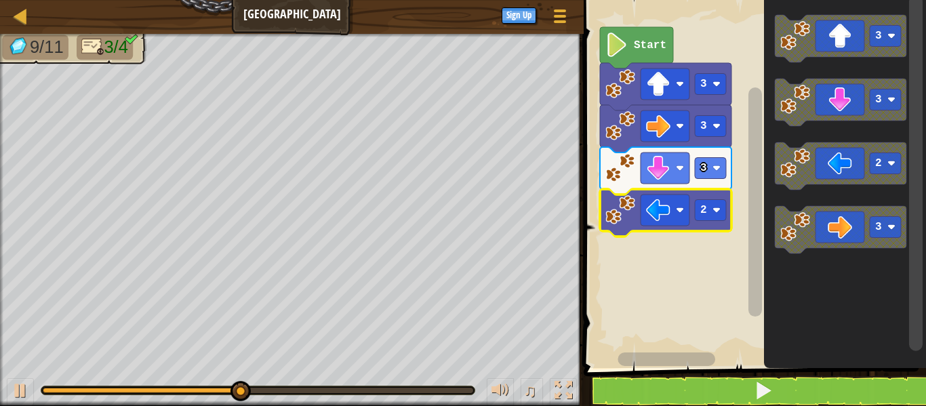
click at [648, 291] on rect "Blockly Workspace" at bounding box center [753, 180] width 347 height 375
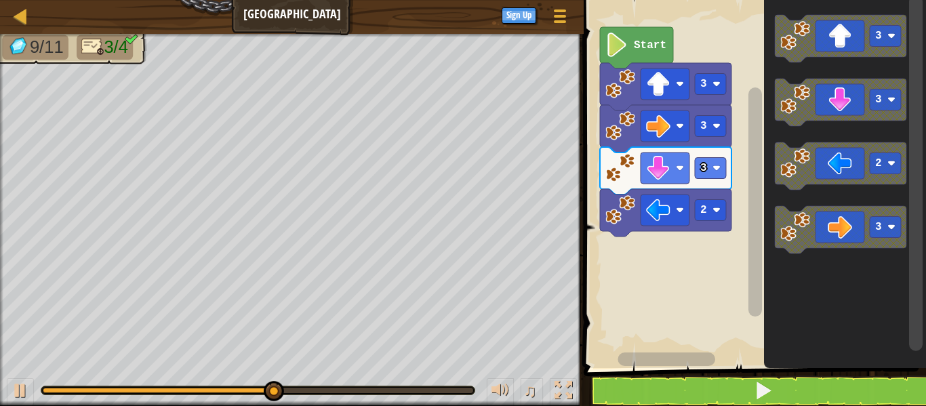
click at [654, 167] on image "Blockly Workspace" at bounding box center [658, 168] width 24 height 24
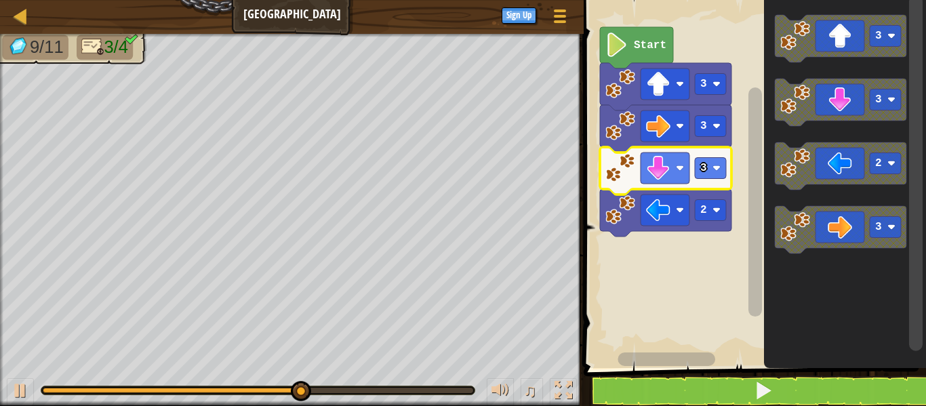
click at [741, 283] on rect "Blockly Workspace" at bounding box center [753, 180] width 347 height 375
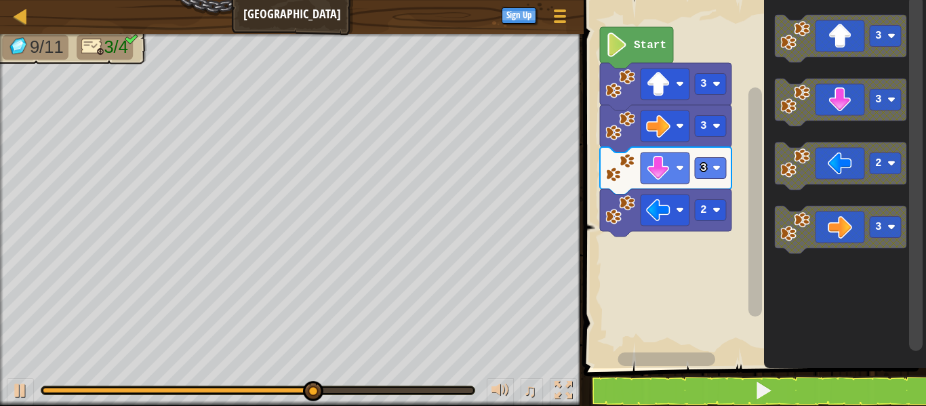
click at [719, 206] on image "Blockly Workspace" at bounding box center [717, 210] width 8 height 8
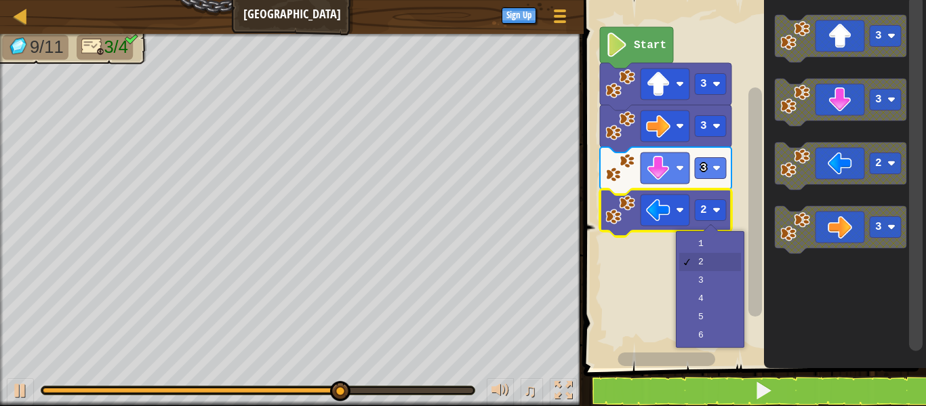
click at [722, 256] on rect "Blockly Workspace" at bounding box center [753, 180] width 347 height 375
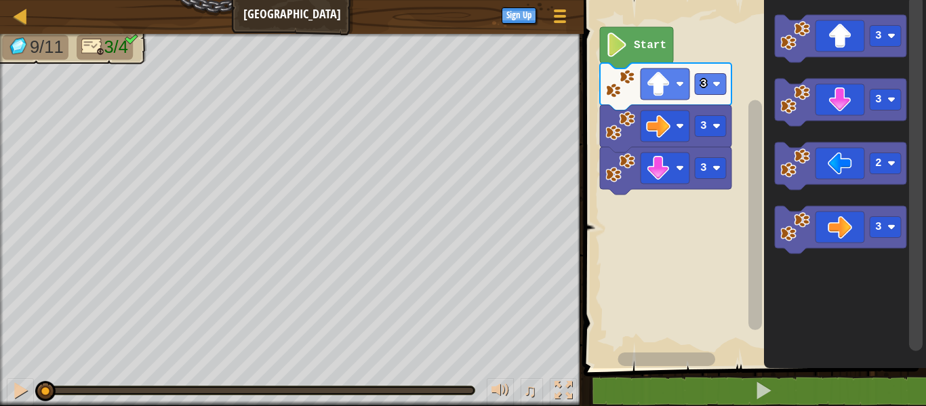
click at [672, 276] on rect "Blockly Workspace" at bounding box center [753, 180] width 347 height 375
click at [684, 289] on rect "Blockly Workspace" at bounding box center [753, 180] width 347 height 375
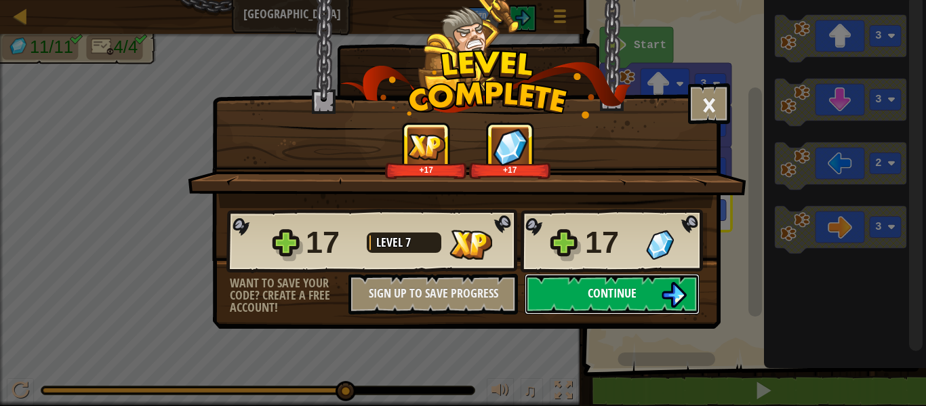
click at [663, 279] on button "Continue" at bounding box center [612, 294] width 175 height 41
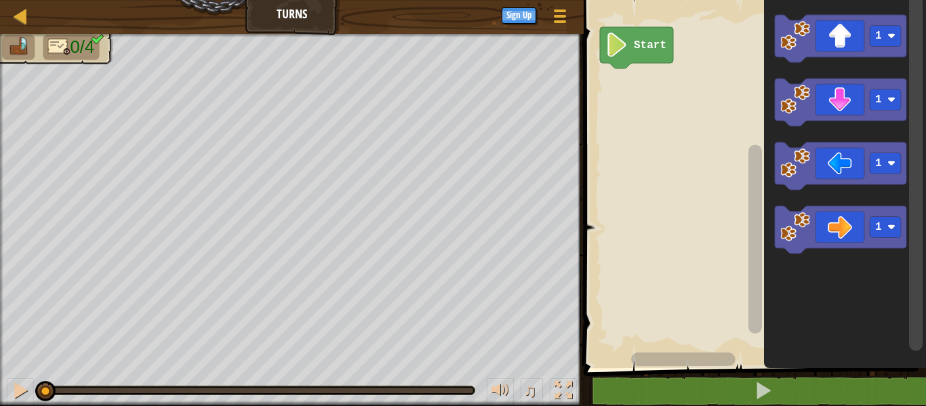
click at [880, 164] on text "1" at bounding box center [878, 163] width 7 height 12
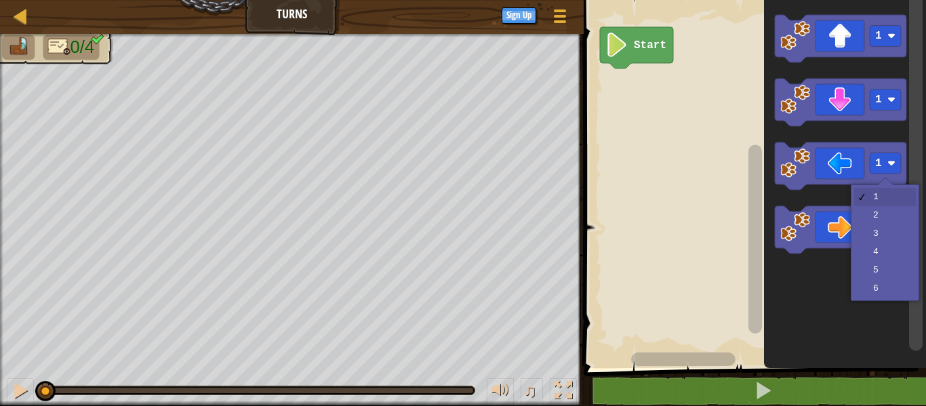
click at [901, 214] on icon "Blockly Workspace" at bounding box center [841, 229] width 132 height 47
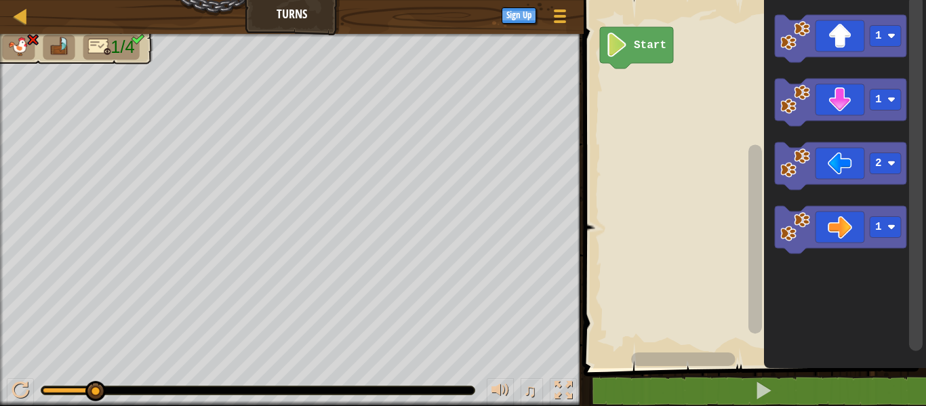
click at [880, 94] on text "1" at bounding box center [878, 100] width 7 height 12
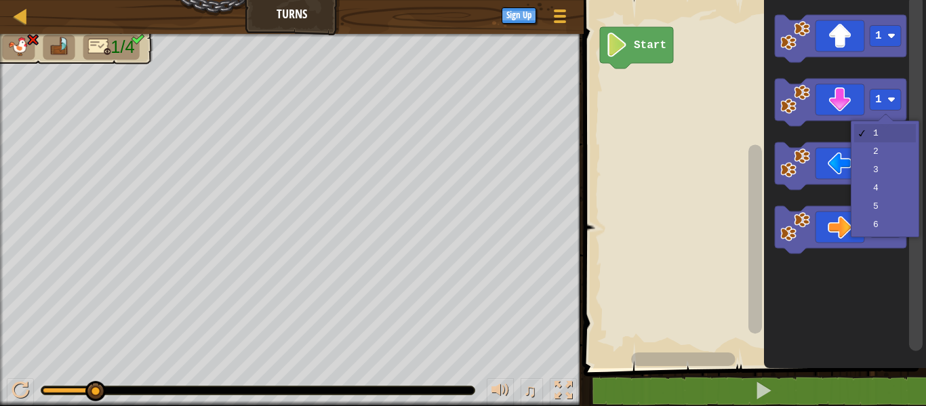
click at [893, 149] on icon "Blockly Workspace" at bounding box center [841, 165] width 132 height 47
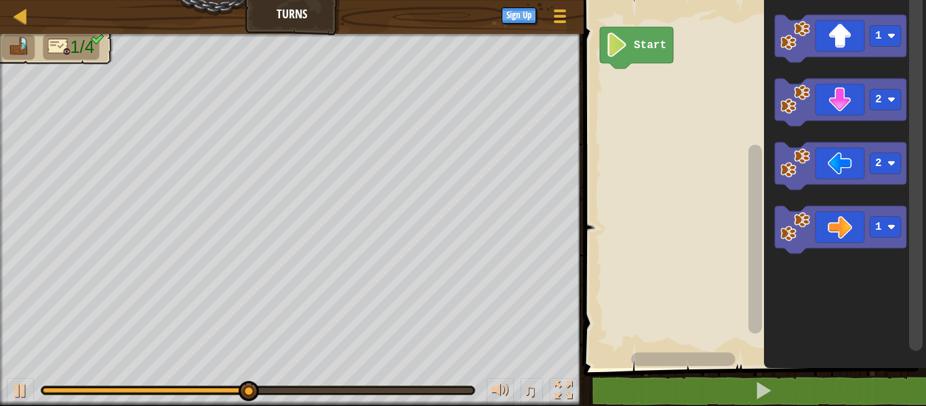
click at [886, 225] on rect "Blockly Workspace" at bounding box center [885, 227] width 31 height 21
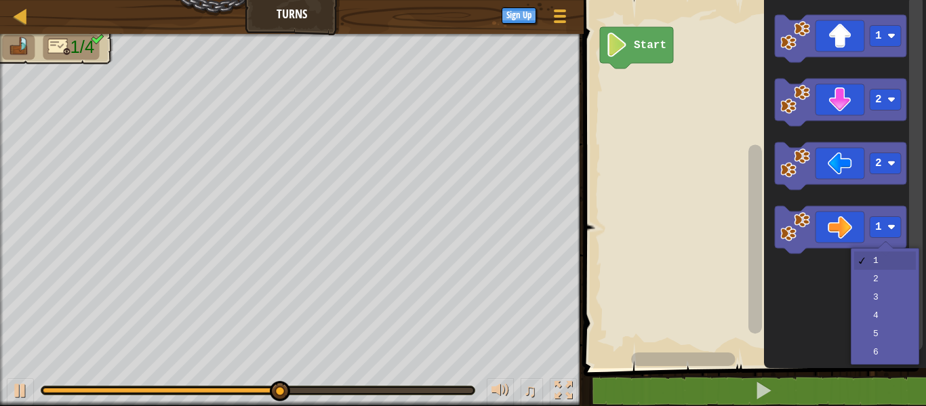
click at [897, 317] on icon "Blockly Workspace" at bounding box center [845, 180] width 162 height 375
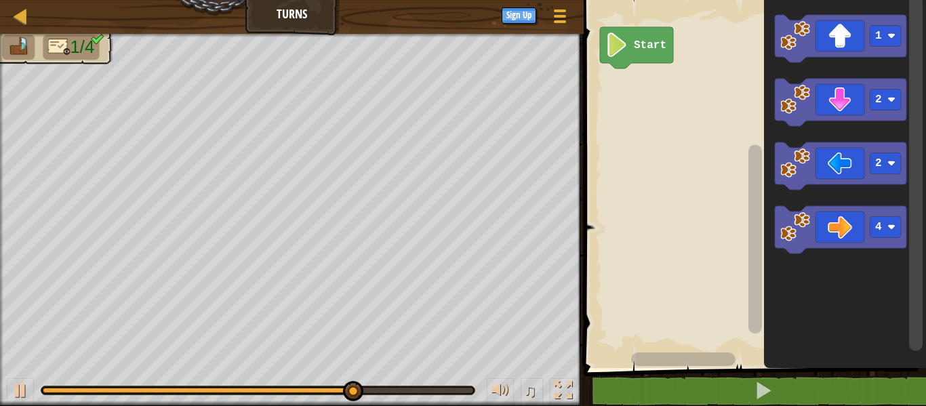
click at [890, 28] on rect "Blockly Workspace" at bounding box center [885, 36] width 31 height 21
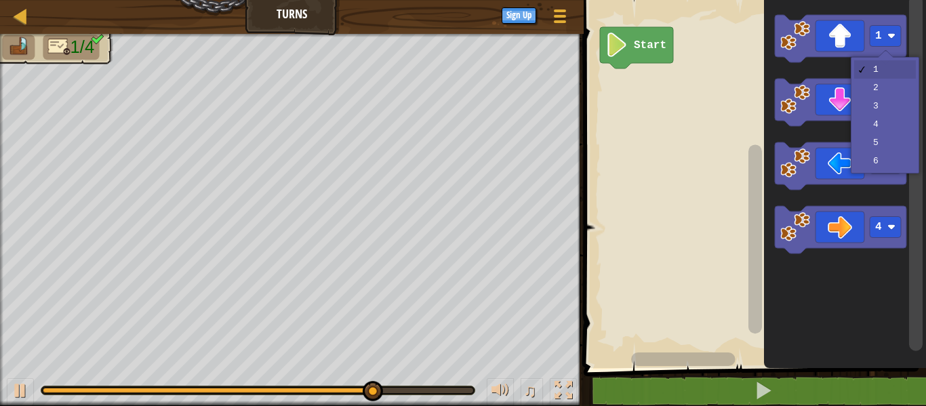
click at [895, 85] on icon "Blockly Workspace" at bounding box center [841, 102] width 132 height 47
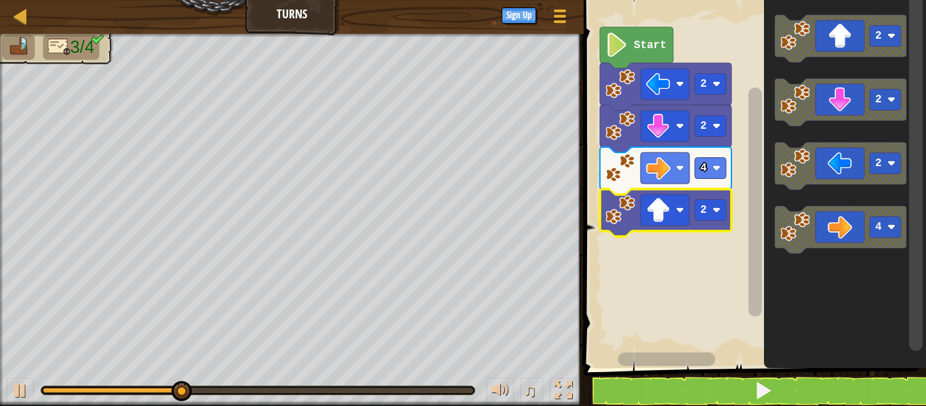
click at [706, 208] on text "2" at bounding box center [704, 210] width 7 height 12
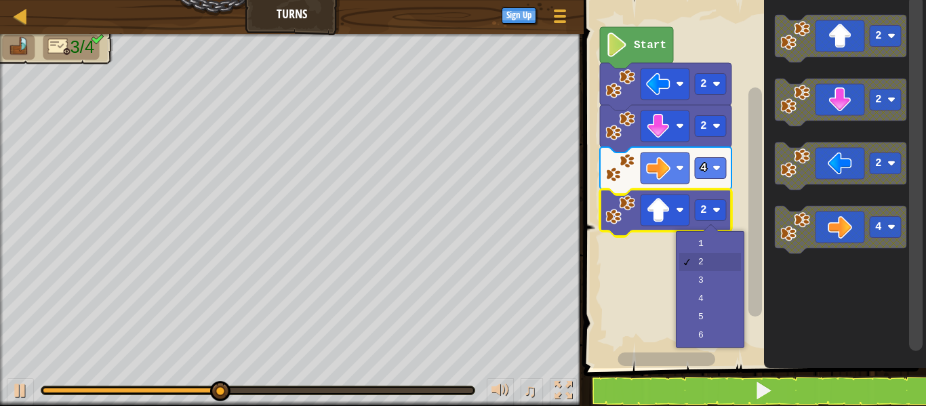
click at [722, 279] on rect "Blockly Workspace" at bounding box center [753, 180] width 347 height 375
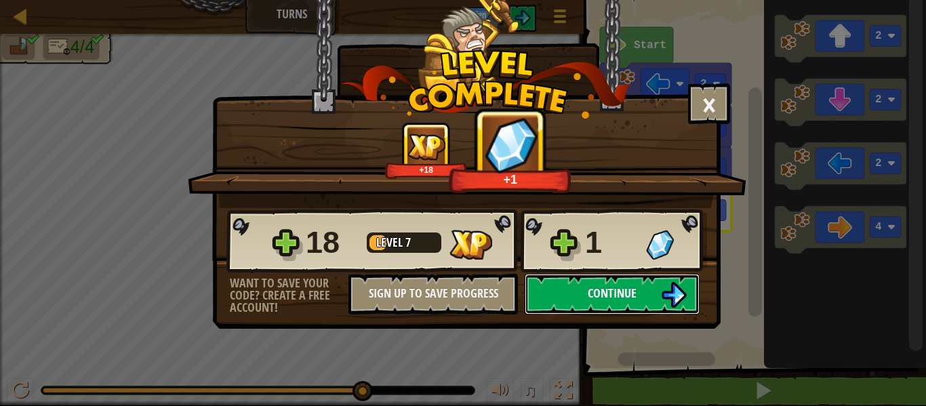
click at [699, 283] on button "Continue" at bounding box center [612, 294] width 175 height 41
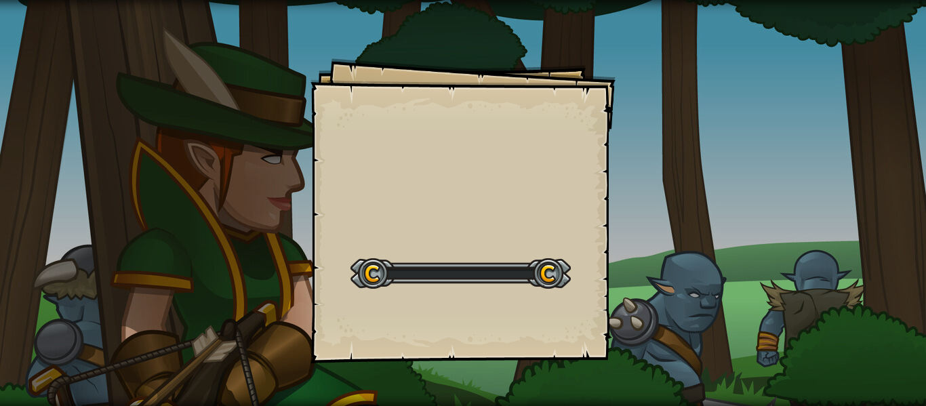
click at [640, 309] on div "Goals Start Level Error loading from server. Try refreshing the page. You'll ne…" at bounding box center [463, 203] width 926 height 406
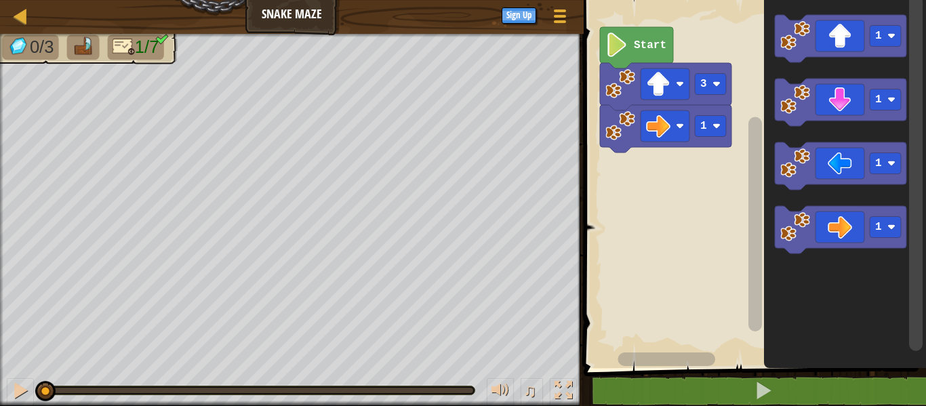
click at [717, 128] on image "Blockly Workspace" at bounding box center [717, 126] width 8 height 8
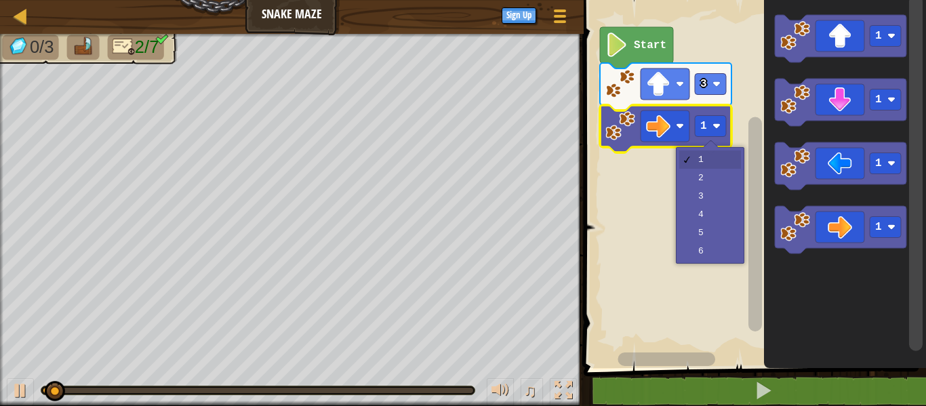
click at [716, 181] on rect "Blockly Workspace" at bounding box center [753, 180] width 347 height 375
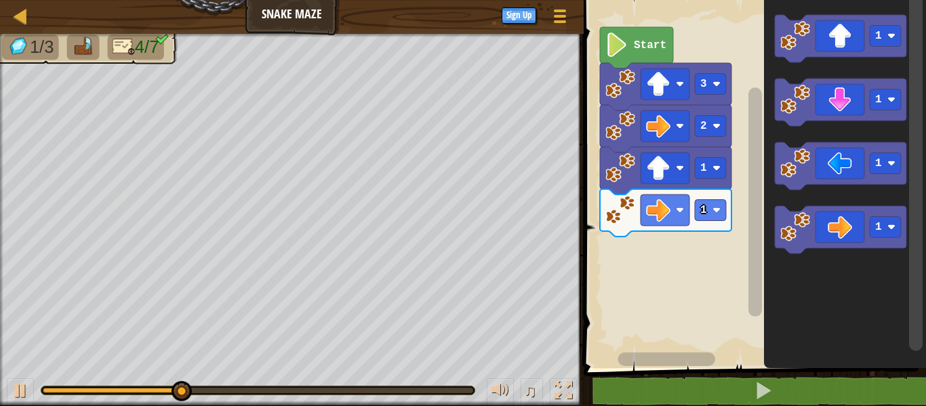
click at [710, 207] on rect "Blockly Workspace" at bounding box center [710, 210] width 31 height 21
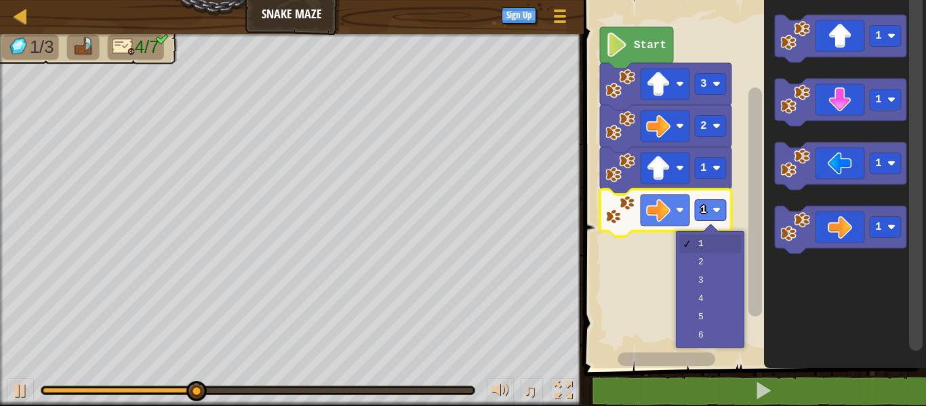
click at [721, 267] on rect "Blockly Workspace" at bounding box center [753, 180] width 347 height 375
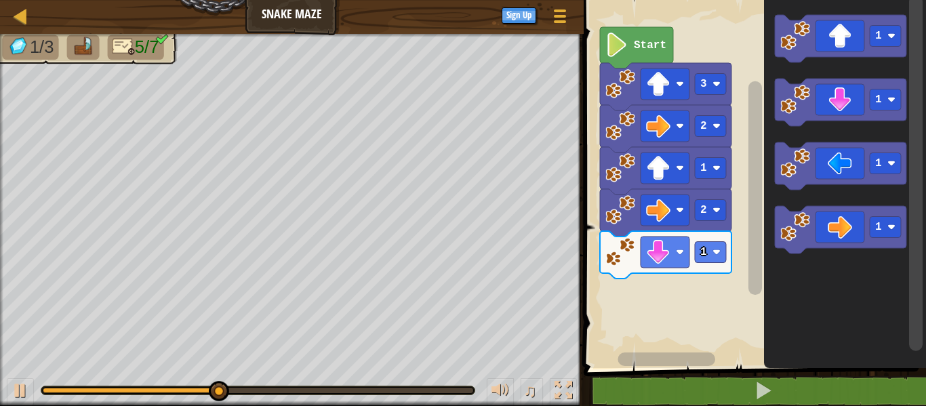
click at [715, 258] on rect "Blockly Workspace" at bounding box center [710, 252] width 31 height 21
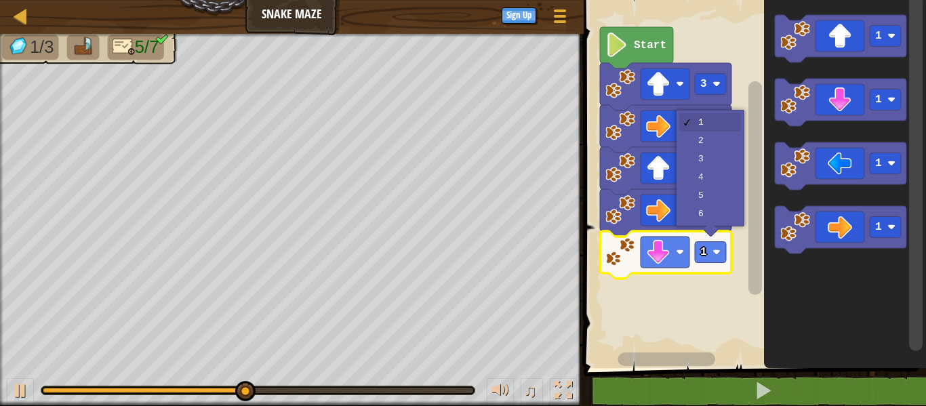
click at [724, 143] on icon "Blockly Workspace" at bounding box center [666, 128] width 132 height 47
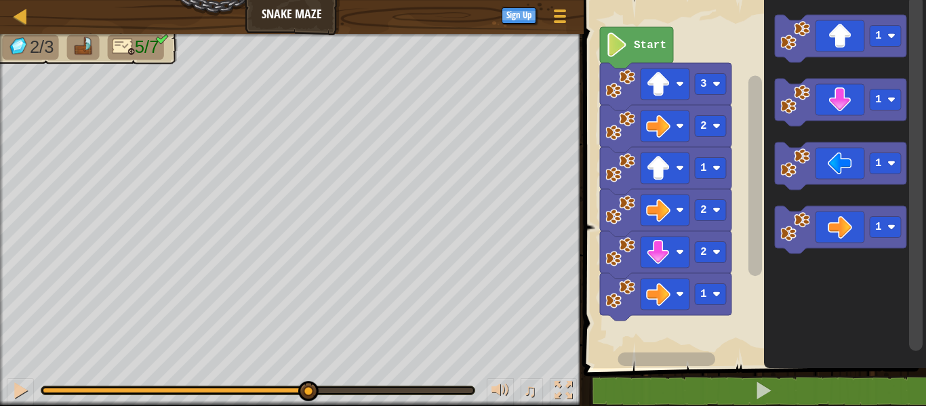
click at [715, 290] on image "Blockly Workspace" at bounding box center [717, 294] width 8 height 8
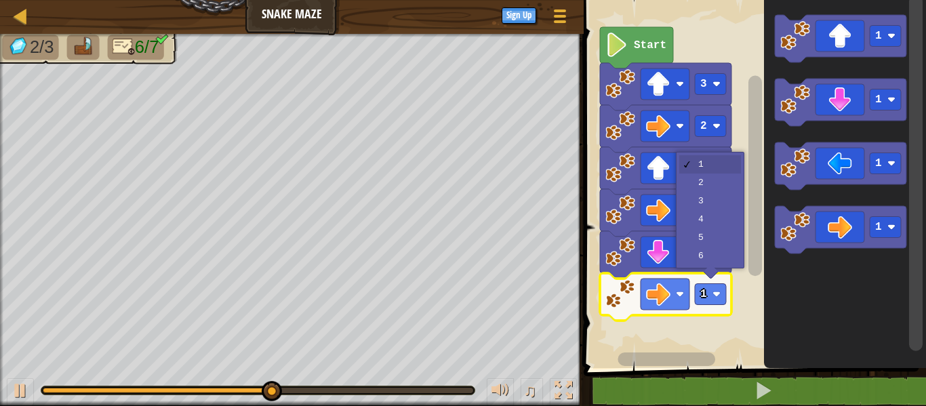
click at [724, 179] on icon "Blockly Workspace" at bounding box center [666, 170] width 132 height 47
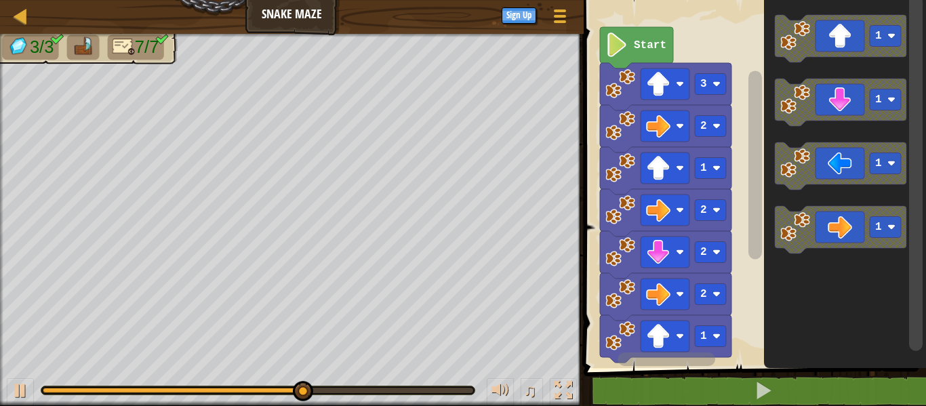
click at [713, 340] on image "Blockly Workspace" at bounding box center [717, 336] width 8 height 8
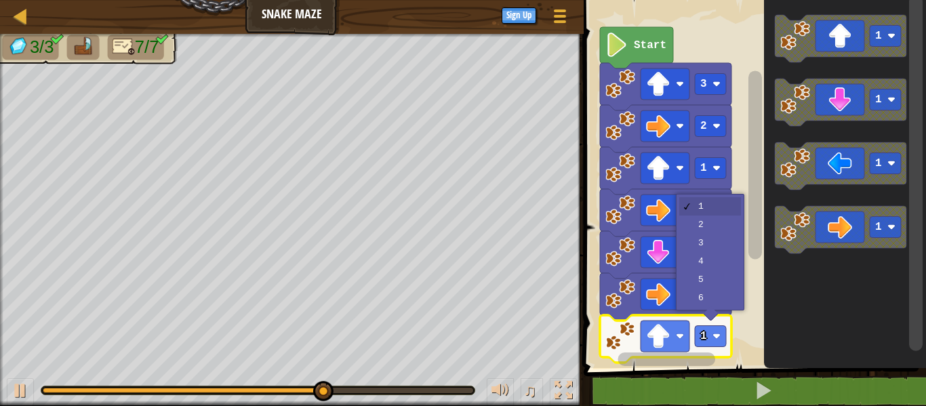
click at [715, 246] on rect "Blockly Workspace" at bounding box center [710, 252] width 31 height 21
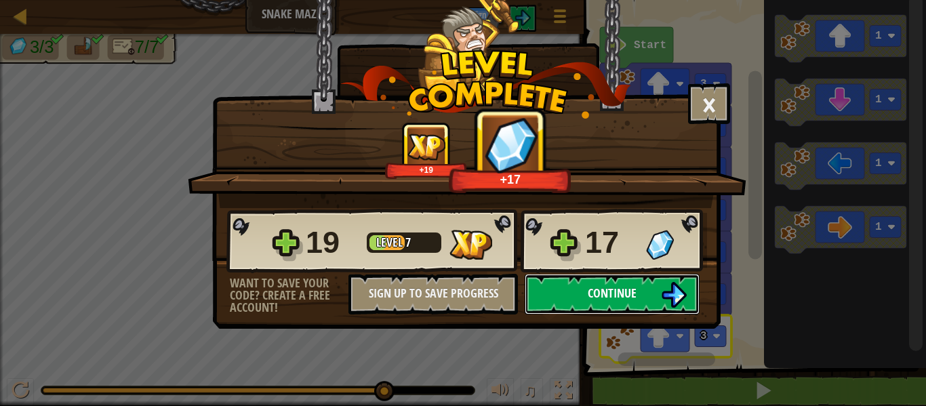
click at [637, 292] on span "Continue" at bounding box center [612, 293] width 49 height 17
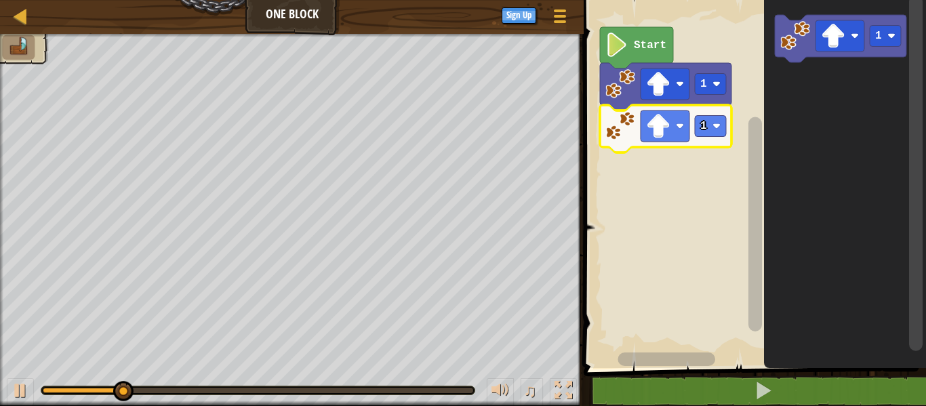
click at [644, 142] on icon "Blockly Workspace" at bounding box center [666, 128] width 132 height 47
click at [688, 127] on rect "Blockly Workspace" at bounding box center [665, 126] width 49 height 31
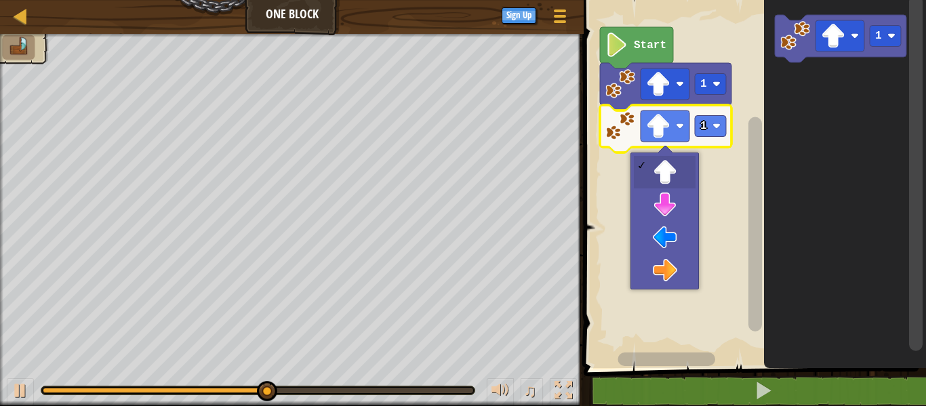
click at [675, 235] on rect "Blockly Workspace" at bounding box center [753, 180] width 347 height 375
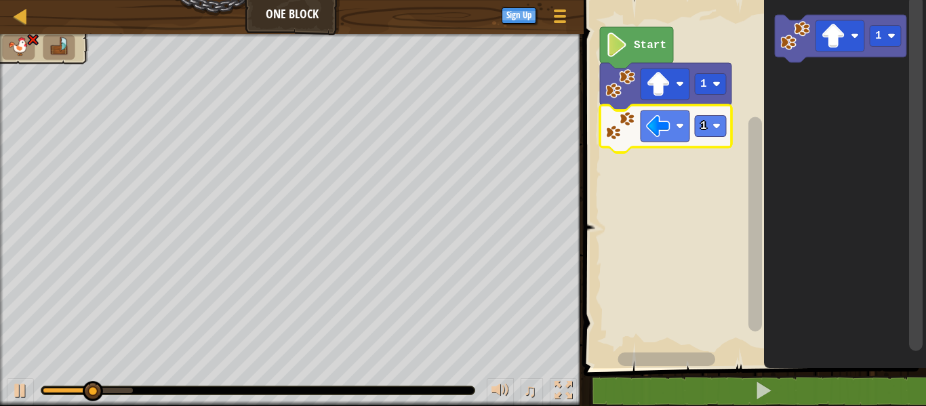
click at [714, 127] on image "Blockly Workspace" at bounding box center [717, 126] width 8 height 8
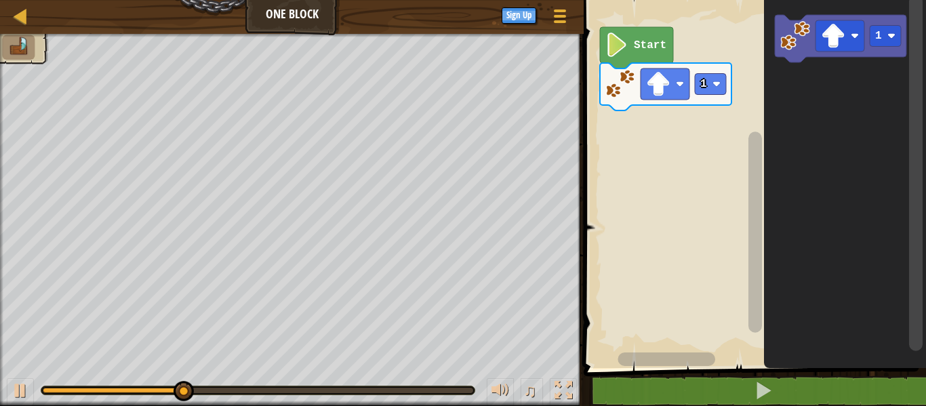
click at [705, 90] on text "1" at bounding box center [704, 84] width 7 height 12
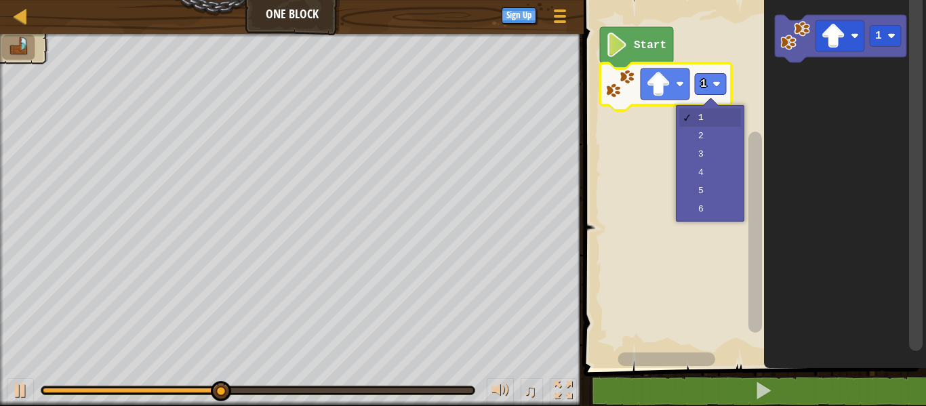
click at [720, 139] on rect "Blockly Workspace" at bounding box center [753, 180] width 347 height 375
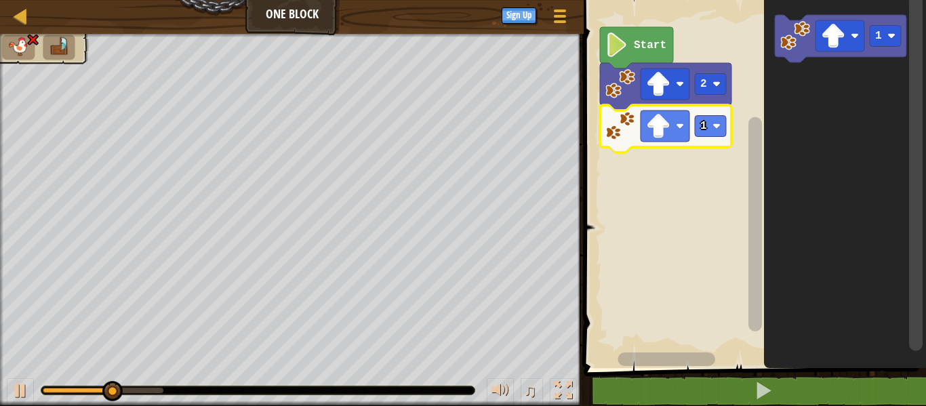
click at [658, 125] on image "Blockly Workspace" at bounding box center [658, 126] width 24 height 24
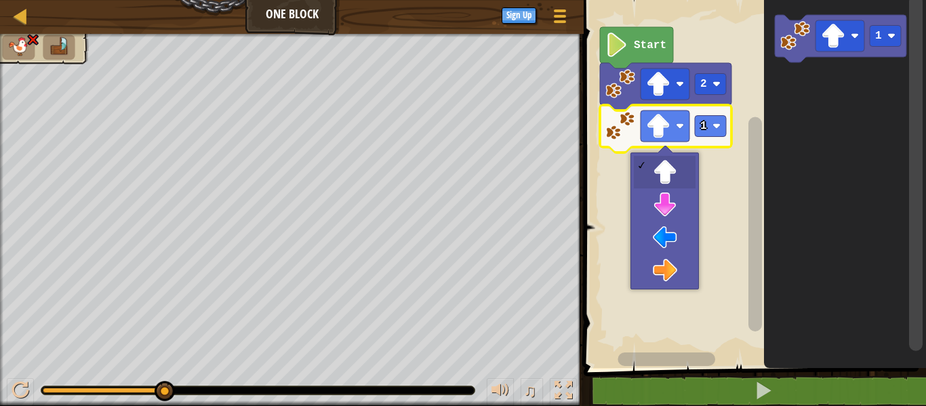
click at [671, 231] on rect "Blockly Workspace" at bounding box center [753, 180] width 347 height 375
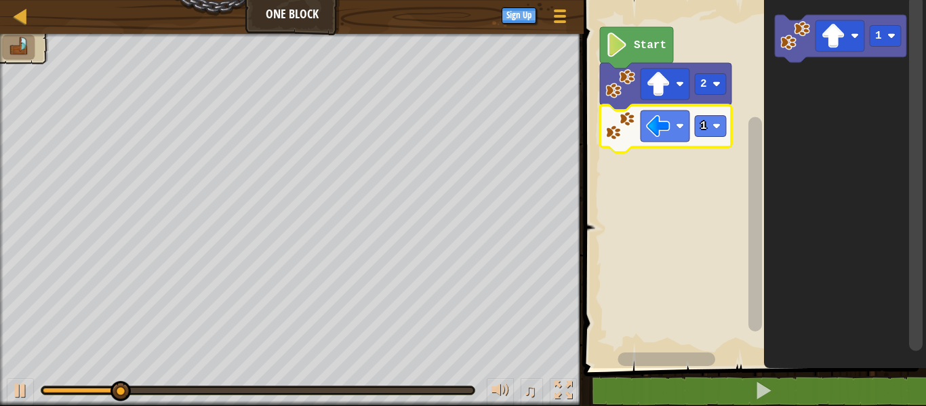
click at [713, 124] on image "Blockly Workspace" at bounding box center [717, 126] width 8 height 8
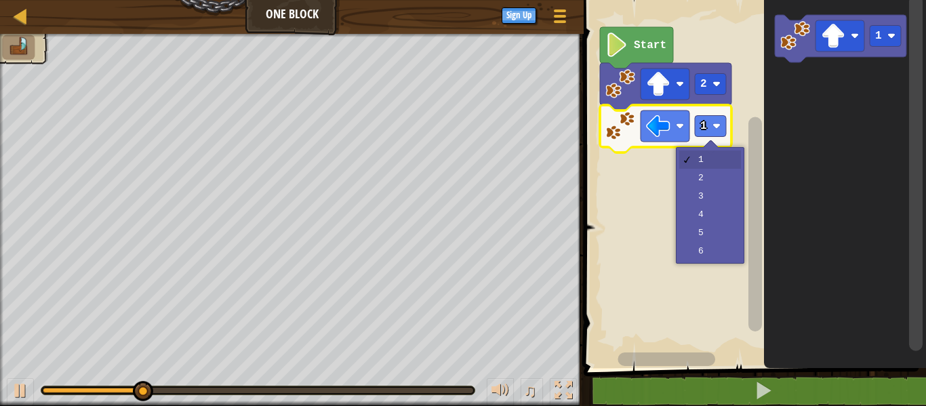
click at [720, 199] on rect "Blockly Workspace" at bounding box center [753, 180] width 347 height 375
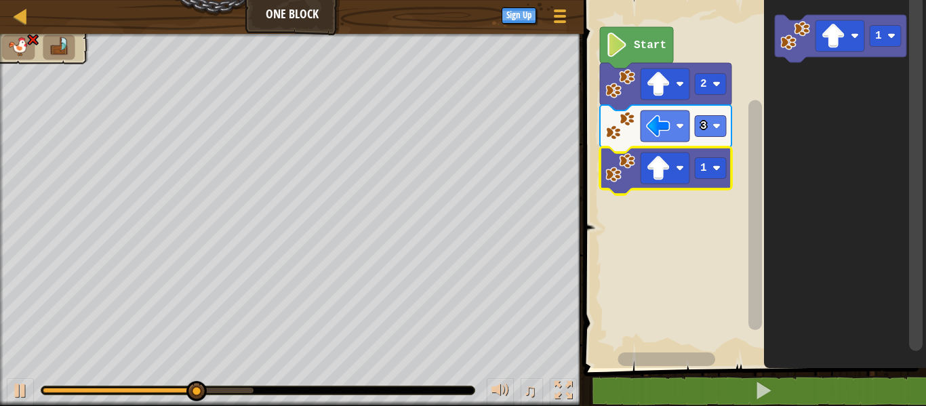
click at [628, 163] on image "Blockly Workspace" at bounding box center [621, 168] width 30 height 30
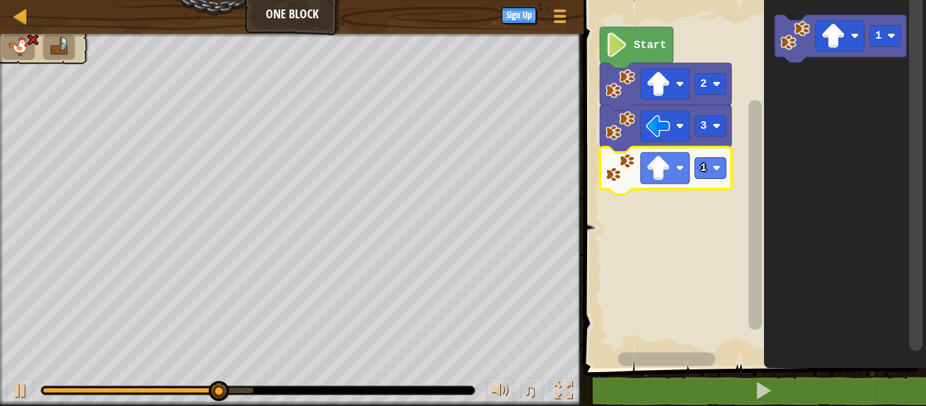
click at [667, 174] on image "Blockly Workspace" at bounding box center [658, 168] width 24 height 24
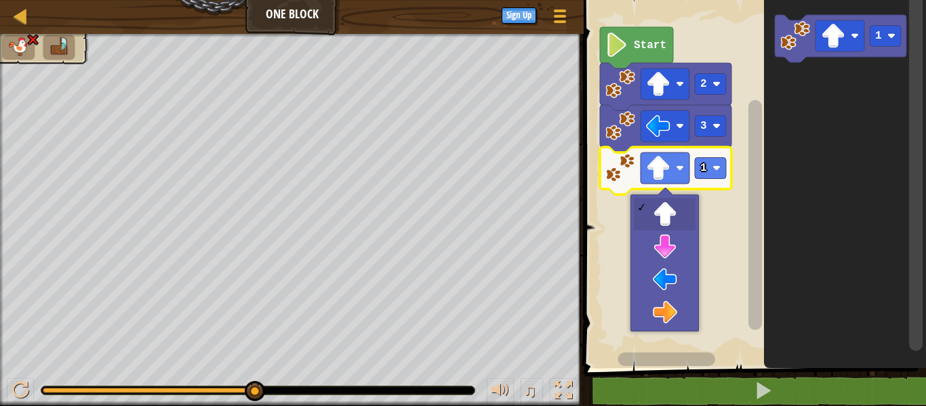
click at [669, 247] on rect "Blockly Workspace" at bounding box center [753, 180] width 347 height 375
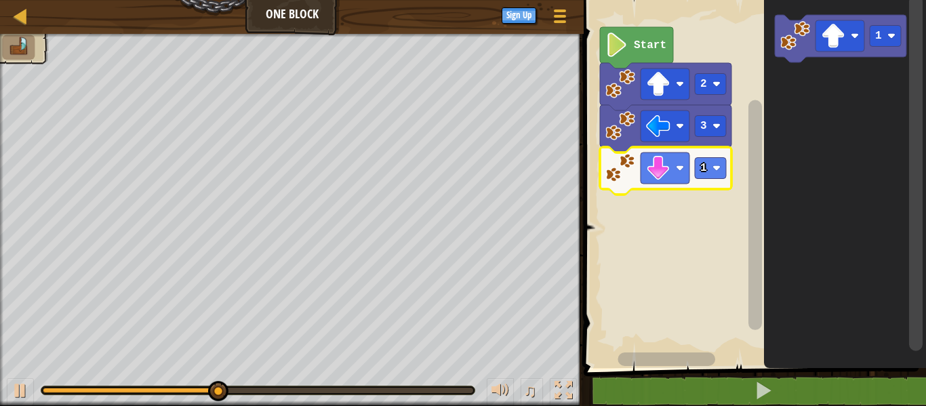
click at [715, 157] on icon "Blockly Workspace" at bounding box center [666, 170] width 132 height 47
click at [707, 172] on text "1" at bounding box center [704, 168] width 7 height 12
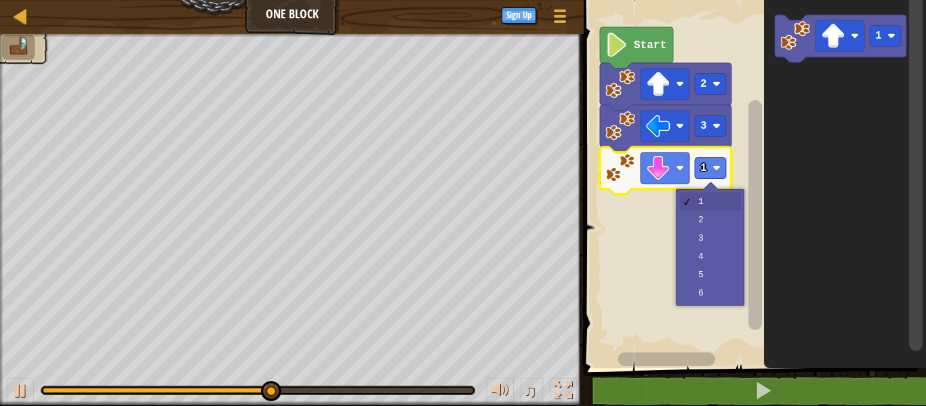
click at [724, 222] on rect "Blockly Workspace" at bounding box center [753, 180] width 347 height 375
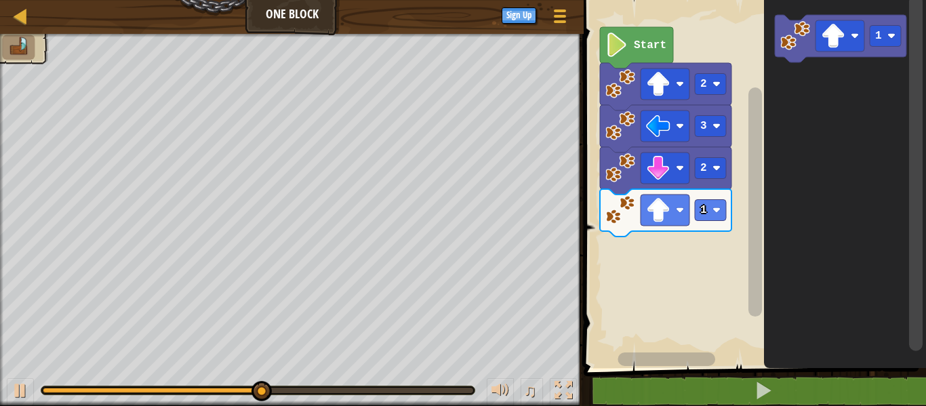
click at [661, 205] on image "Blockly Workspace" at bounding box center [658, 210] width 24 height 24
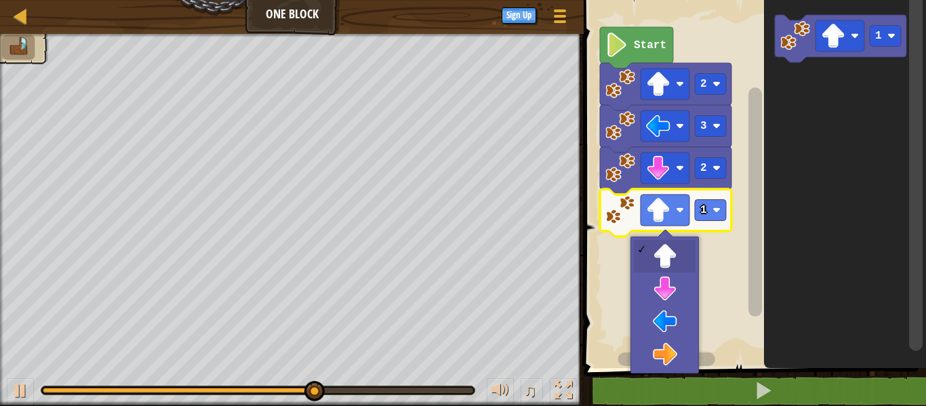
click at [661, 347] on rect "Blockly Workspace" at bounding box center [753, 180] width 347 height 375
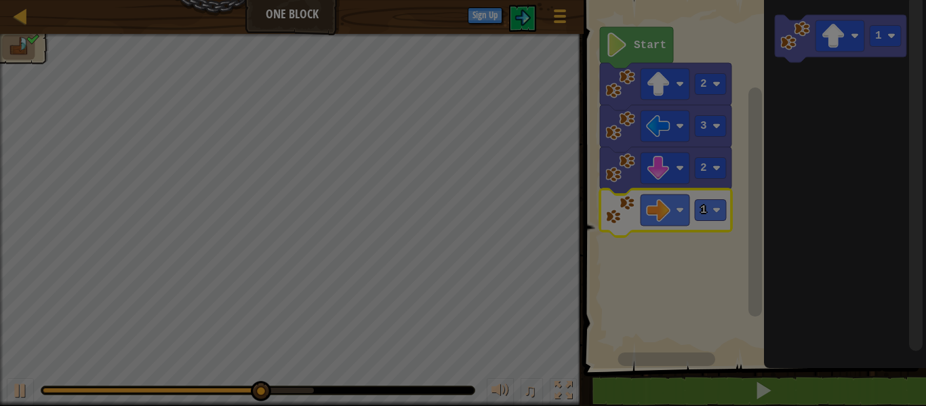
click at [0, 0] on div "0 Level 7 0 Want to save your code? Create a free account! Sign Up to Save Prog…" at bounding box center [0, 0] width 0 height 0
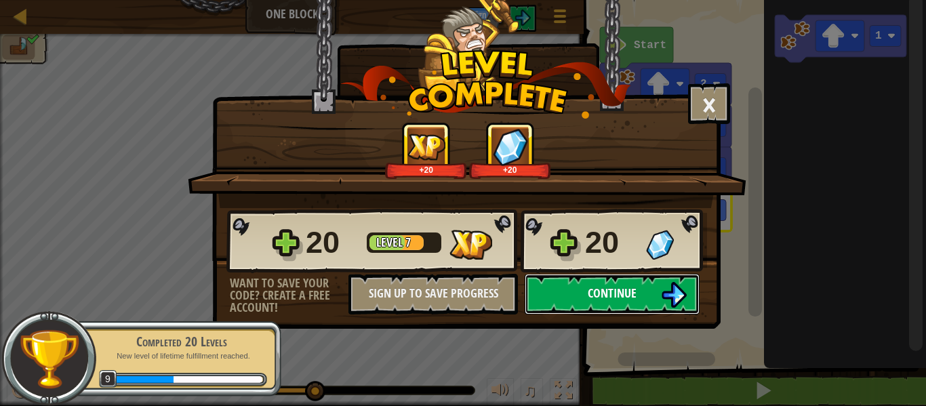
click at [638, 285] on button "Continue" at bounding box center [612, 294] width 175 height 41
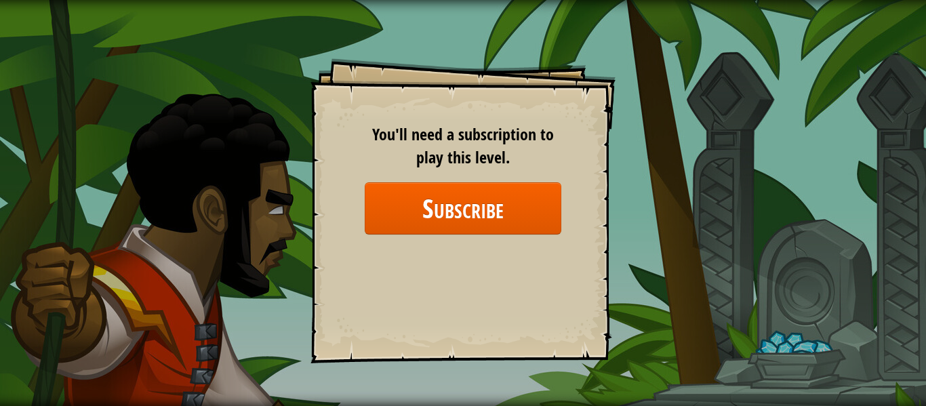
click at [659, 148] on div "Goals Start Level Error loading from server. Try refreshing the page. You'll ne…" at bounding box center [463, 203] width 926 height 406
